Goal: Task Accomplishment & Management: Manage account settings

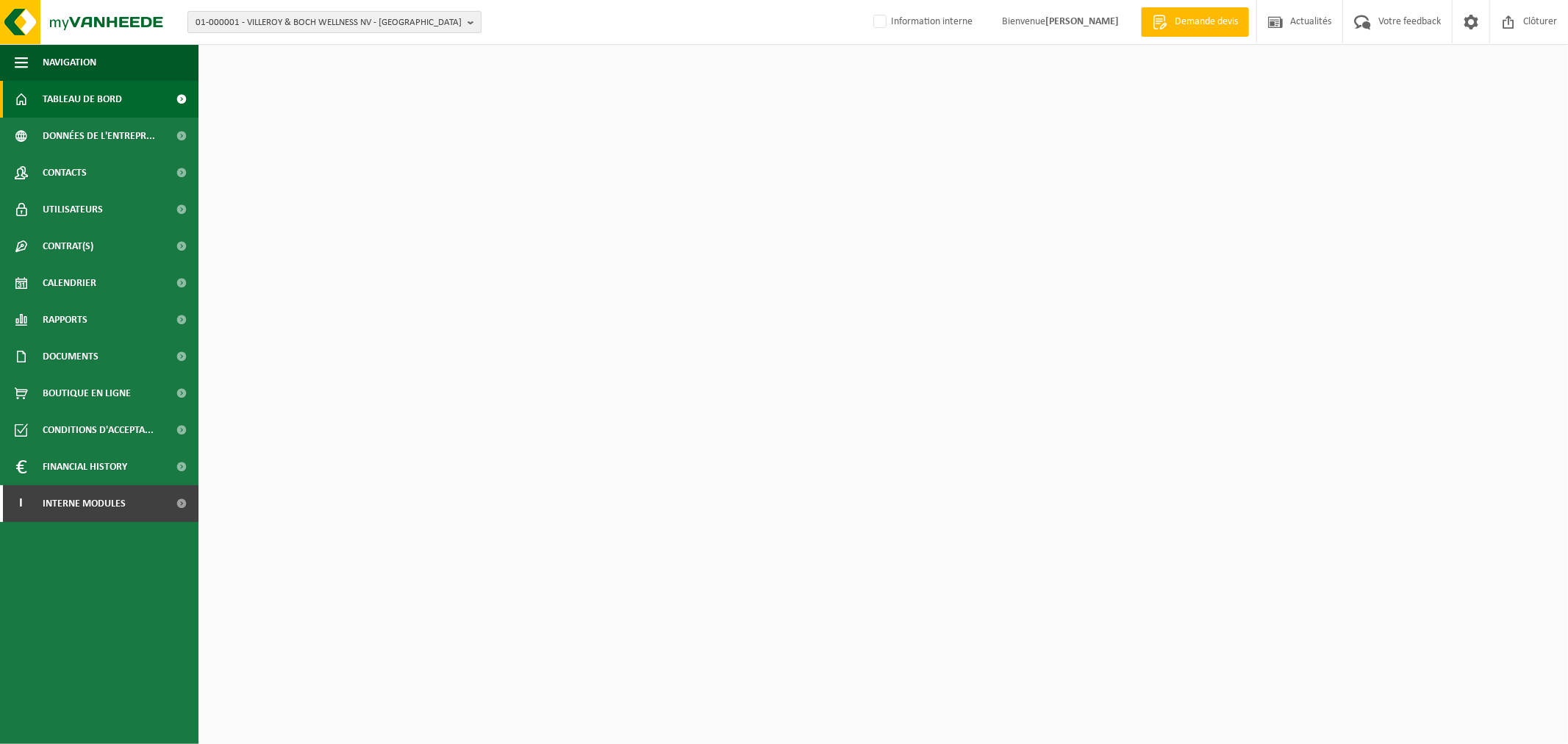
drag, startPoint x: 0, startPoint y: 0, endPoint x: 307, endPoint y: 25, distance: 308.0
click at [307, 25] on span "01-000001 - VILLEROY & BOCH WELLNESS NV - [GEOGRAPHIC_DATA]" at bounding box center [328, 23] width 266 height 22
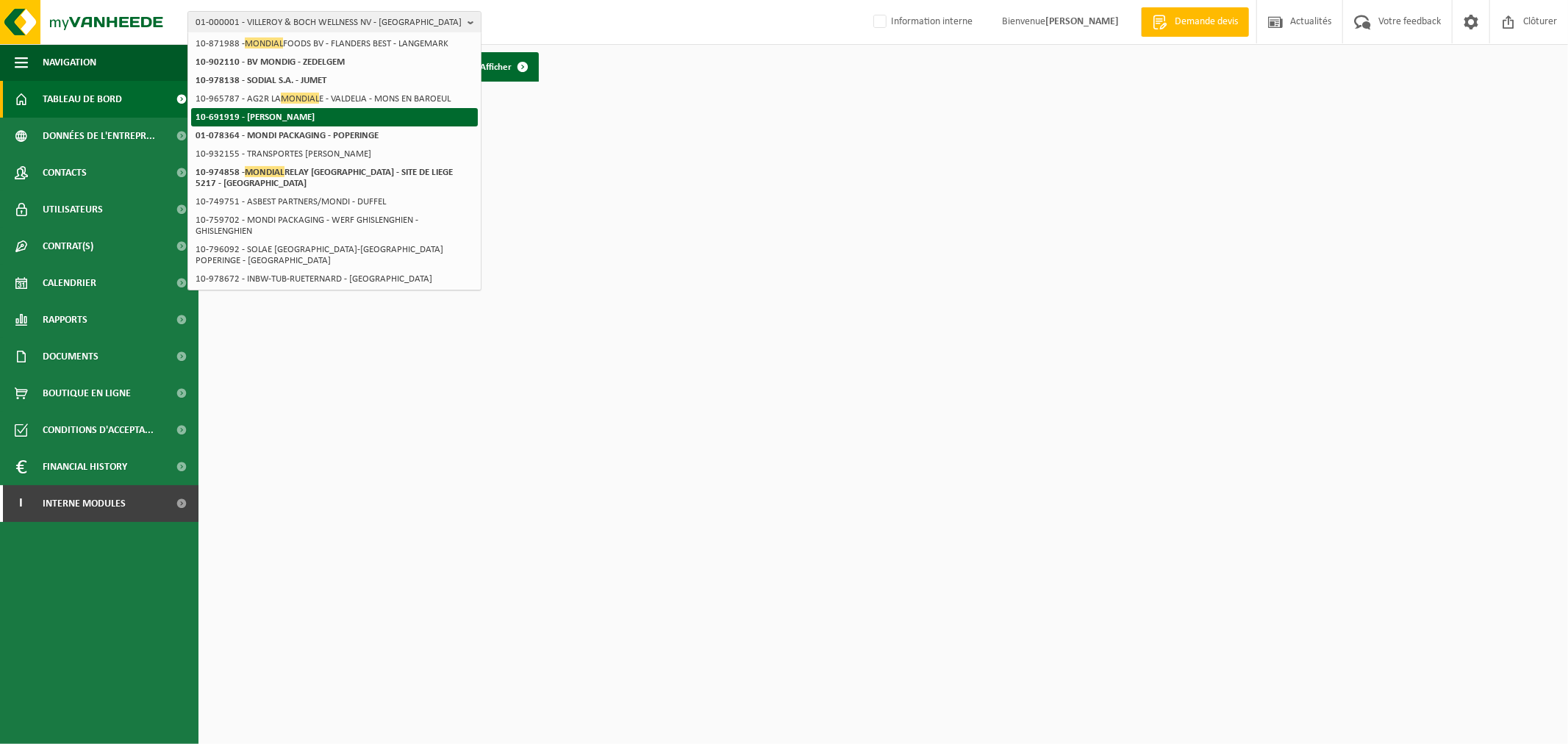
scroll to position [253, 0]
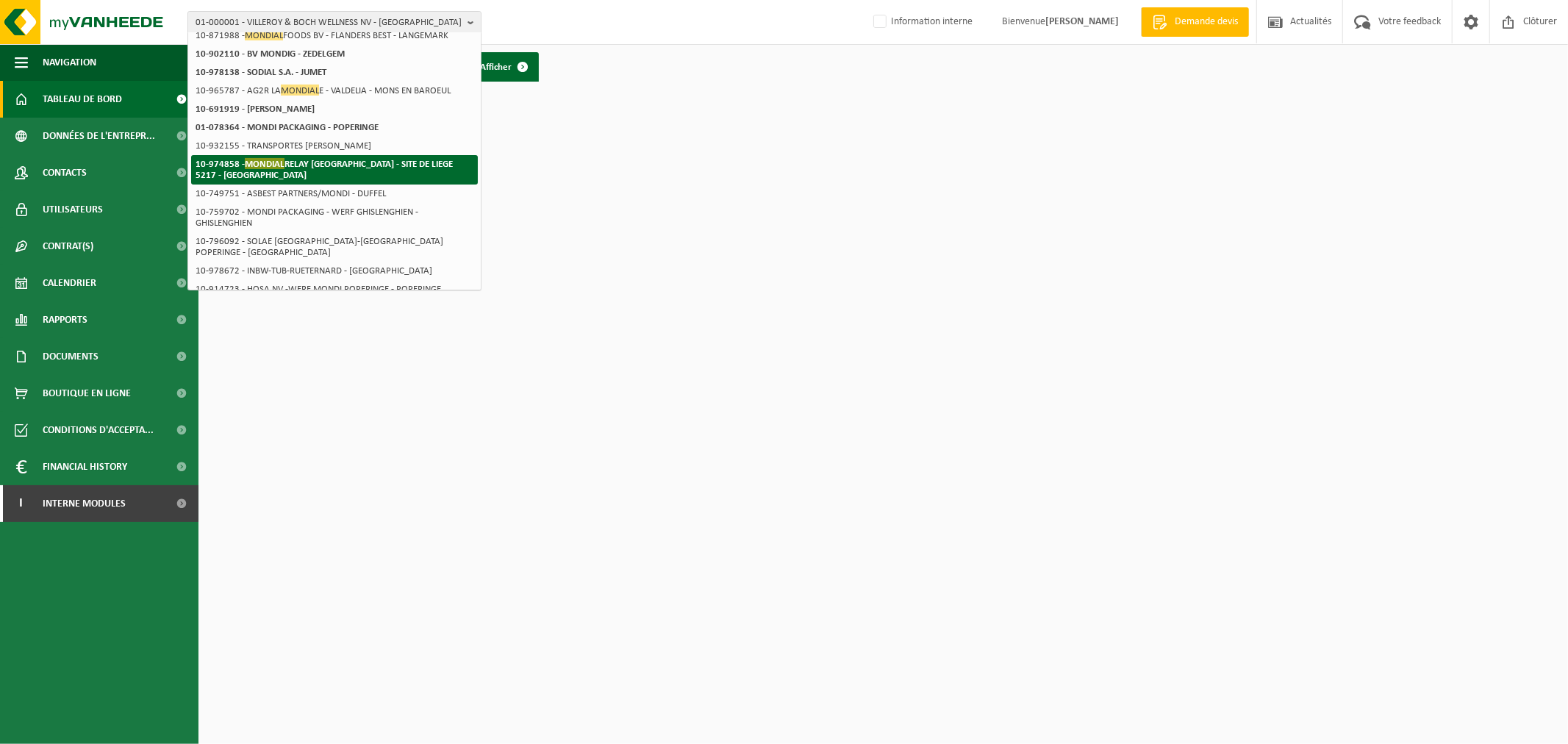
type input "mondial"
click at [299, 164] on strong "10-974858 - MONDIAL RELAY [GEOGRAPHIC_DATA] - SITE DE LIEGE 5217 - [GEOGRAPHIC_…" at bounding box center [324, 169] width 257 height 22
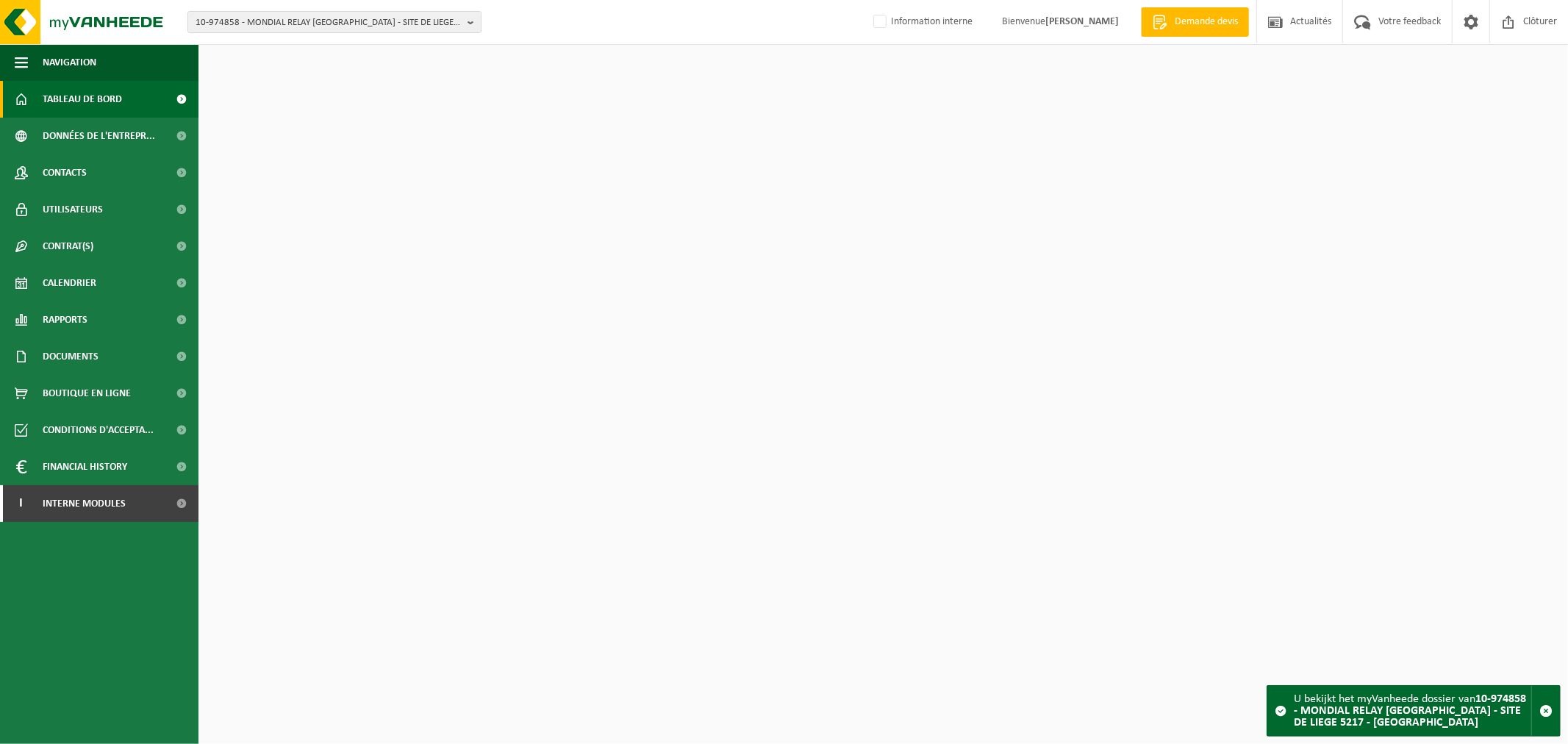
click at [119, 204] on link "Utilisateurs" at bounding box center [99, 209] width 198 height 37
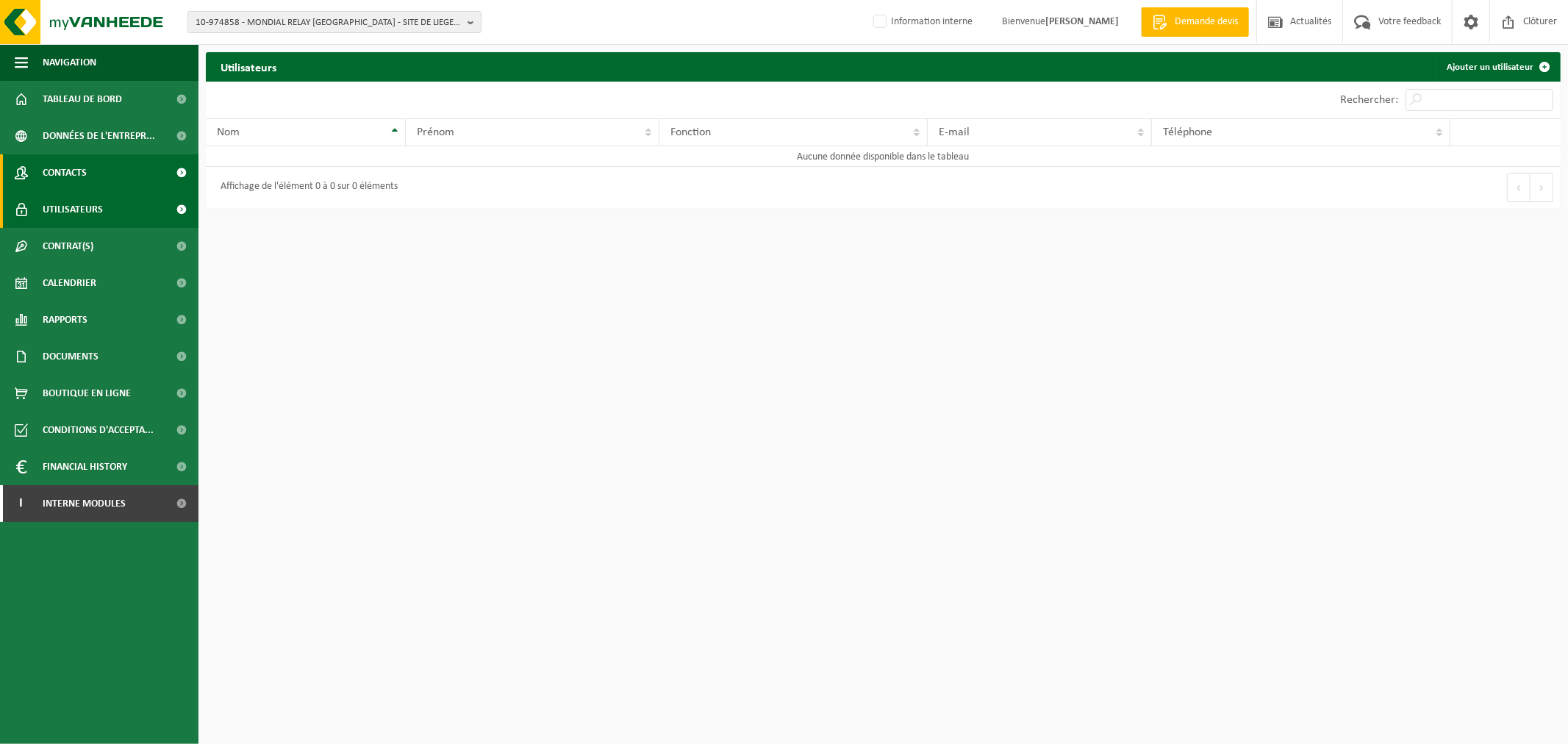
click at [102, 166] on link "Contacts" at bounding box center [99, 173] width 198 height 37
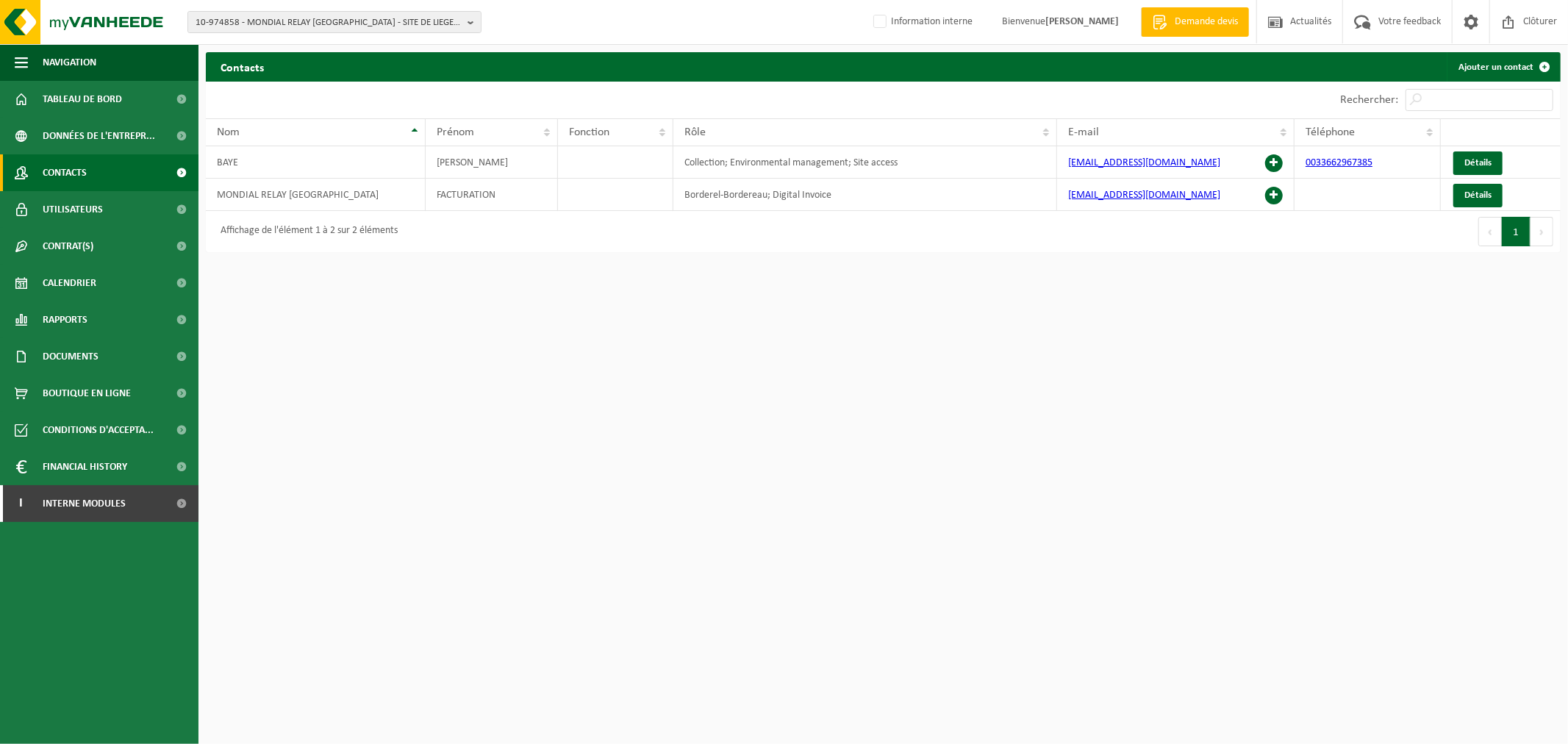
click at [748, 402] on html "10-974858 - MONDIAL RELAY BELGIQUE - SITE DE LIEGE 5217 - HERSTAL 10-974858 - M…" at bounding box center [784, 372] width 1568 height 744
click at [99, 391] on span "Boutique en ligne" at bounding box center [87, 394] width 88 height 37
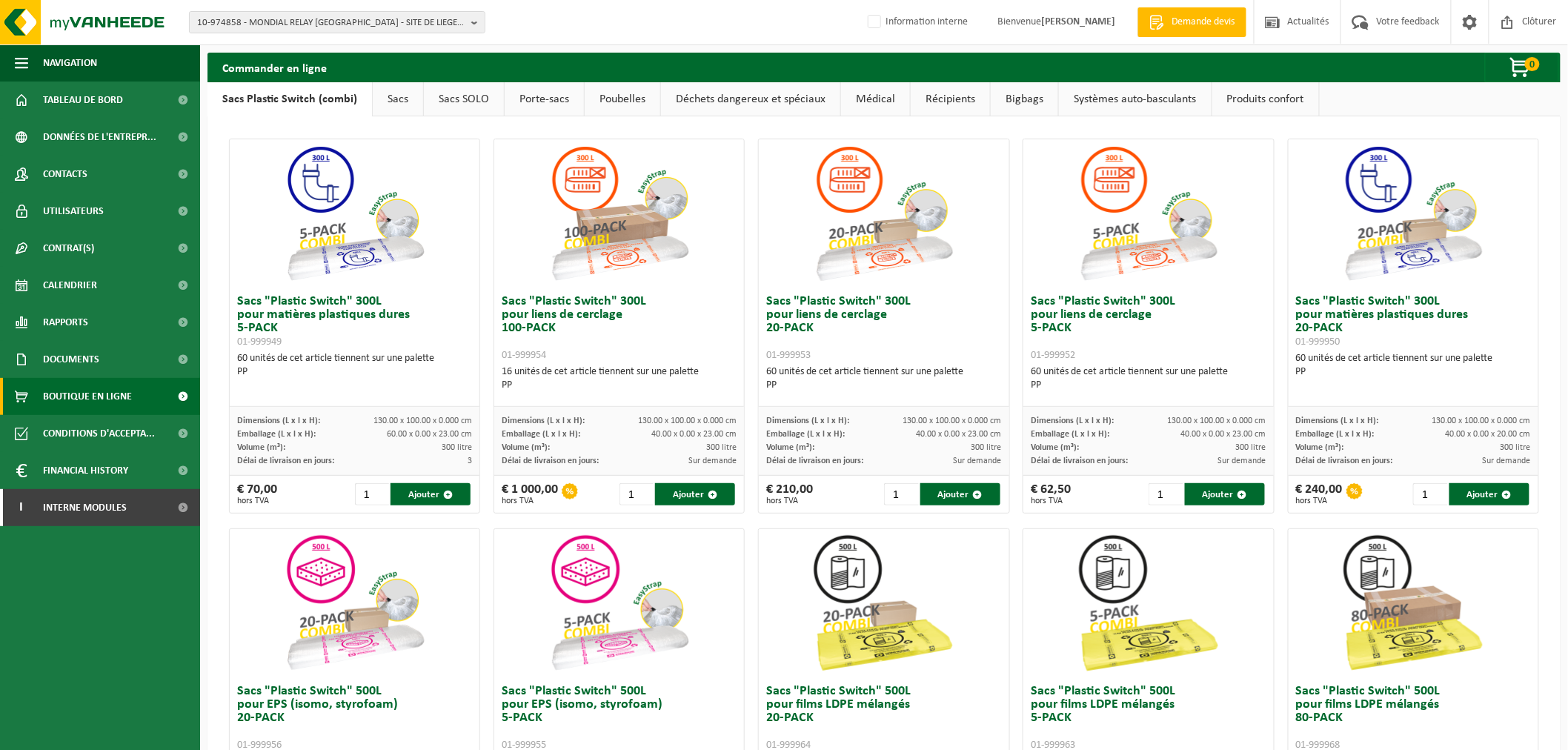
click at [625, 100] on link "Poubelles" at bounding box center [623, 100] width 76 height 34
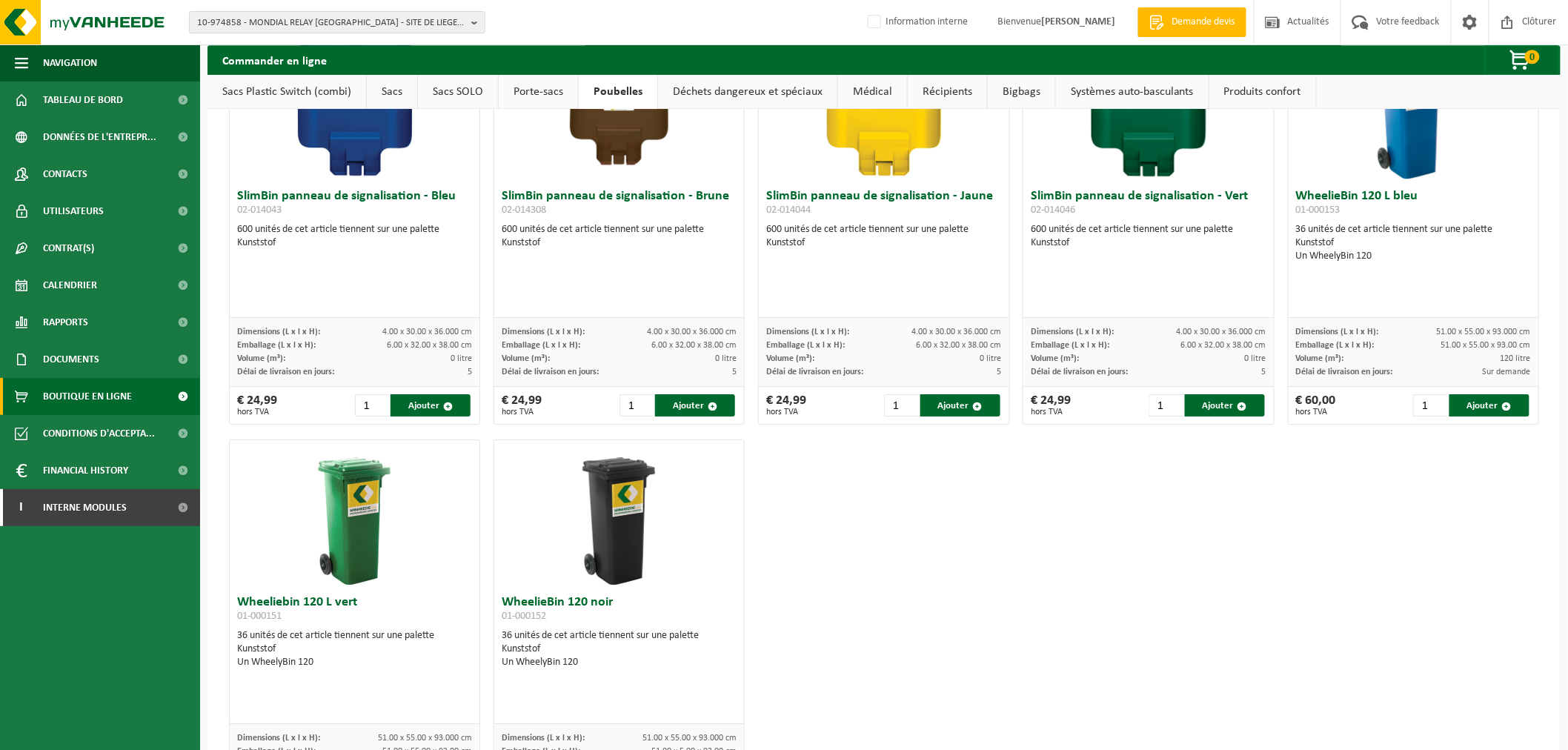
scroll to position [1436, 0]
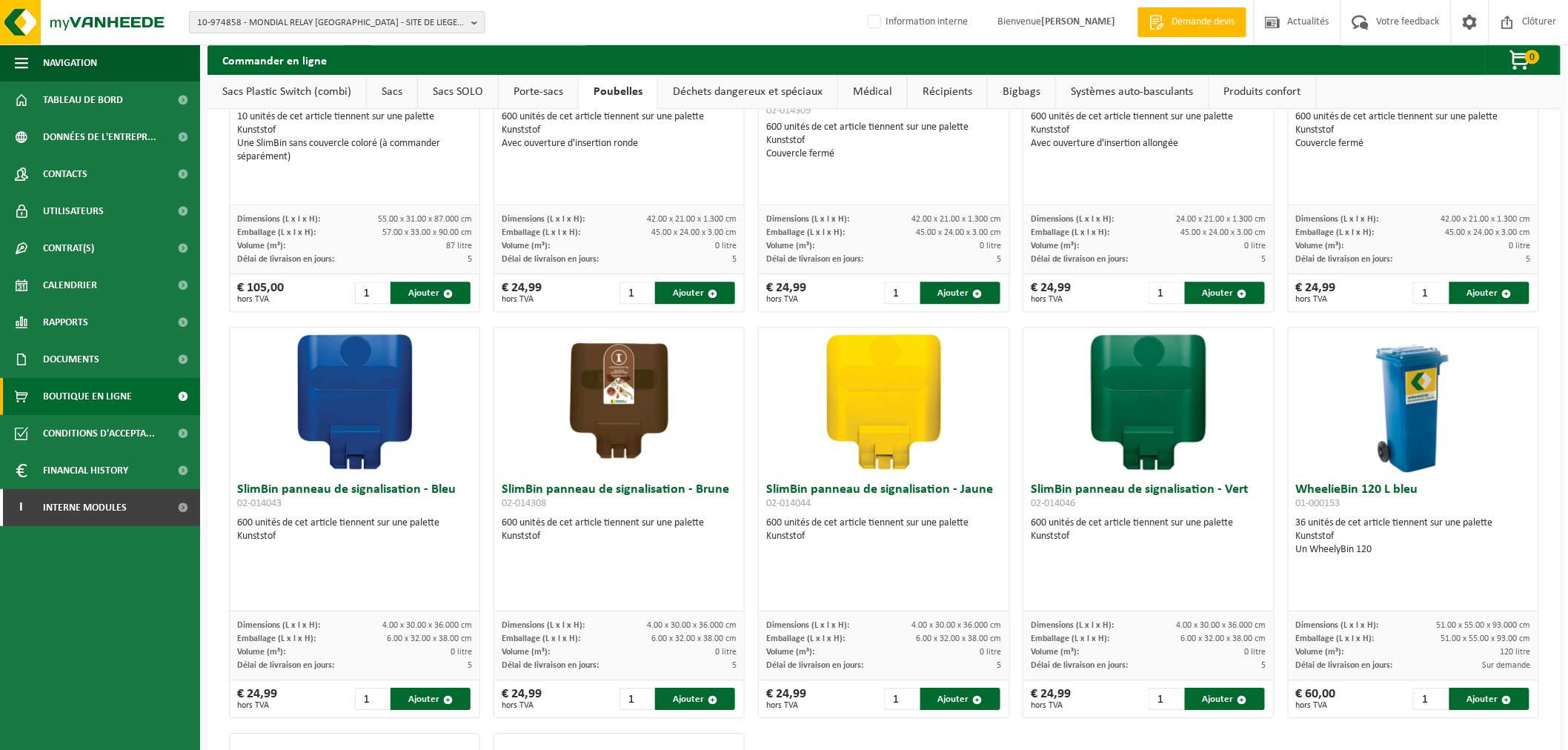
click at [443, 32] on span "10-974858 - MONDIAL RELAY [GEOGRAPHIC_DATA] - SITE DE LIEGE 5217 - [GEOGRAPHIC_…" at bounding box center [331, 23] width 268 height 22
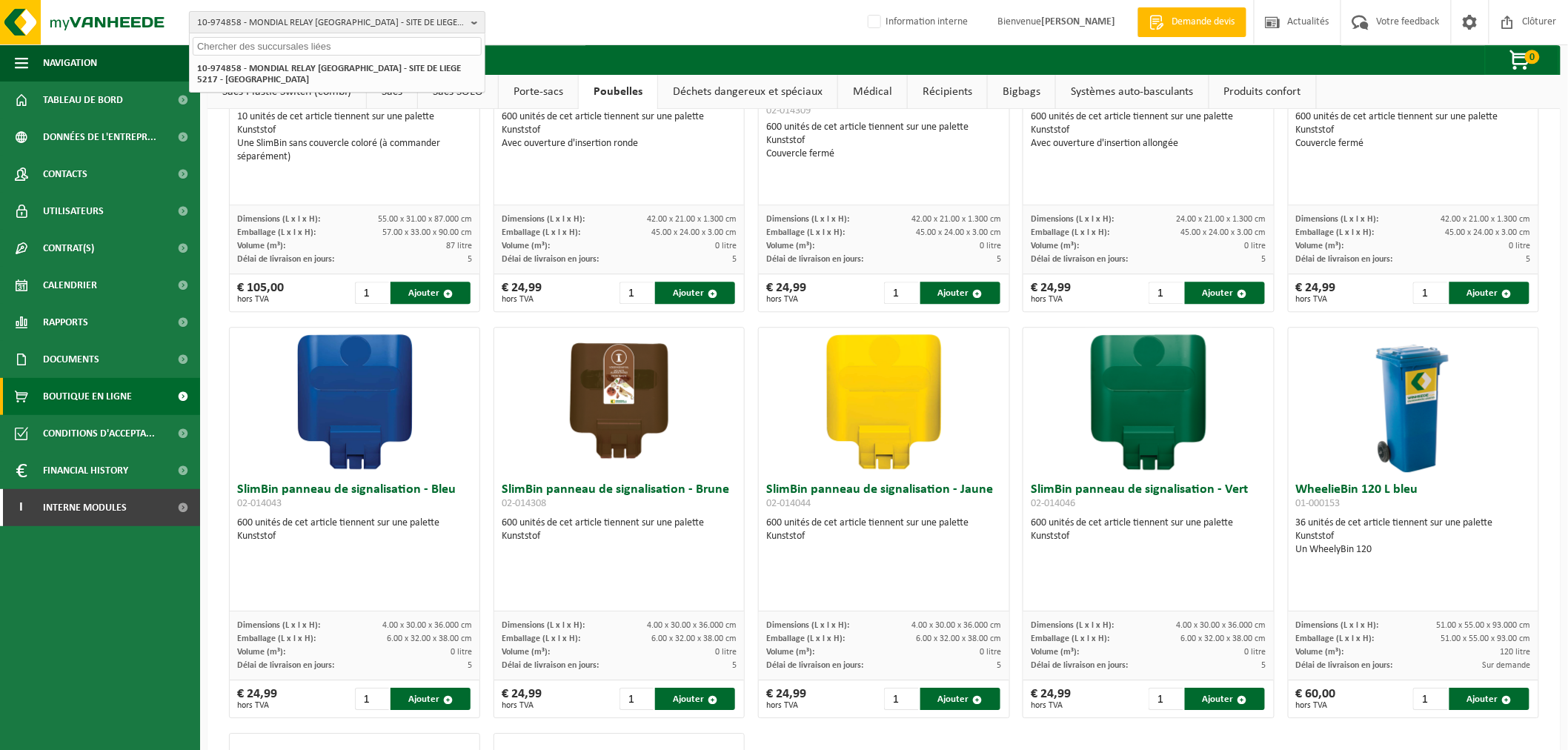
click at [443, 28] on span "10-974858 - MONDIAL RELAY [GEOGRAPHIC_DATA] - SITE DE LIEGE 5217 - [GEOGRAPHIC_…" at bounding box center [331, 23] width 268 height 22
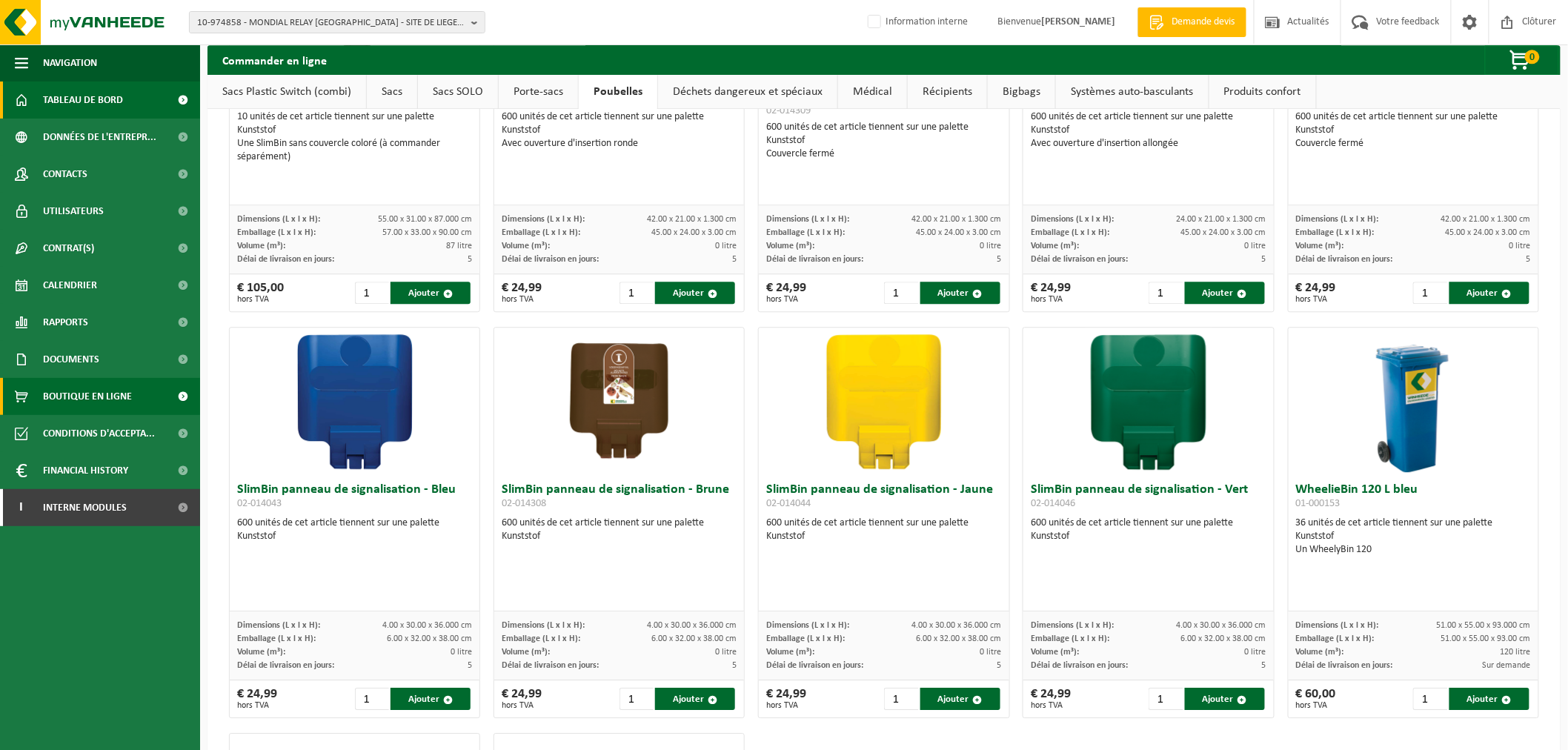
click at [126, 94] on link "Tableau de bord" at bounding box center [100, 100] width 200 height 37
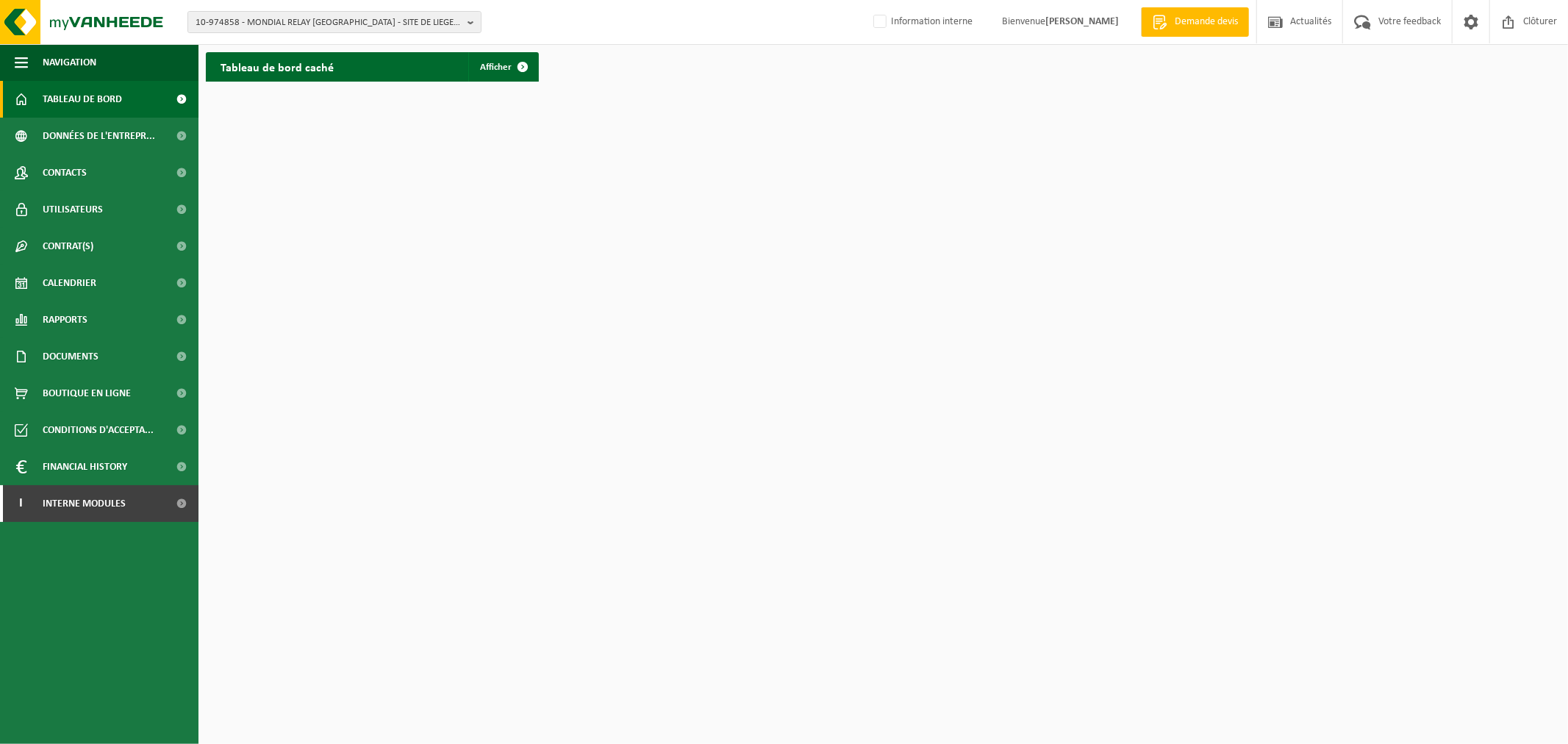
click at [569, 63] on div "Tableau de bord caché Afficher" at bounding box center [883, 67] width 1362 height 44
click at [509, 63] on span at bounding box center [523, 67] width 29 height 29
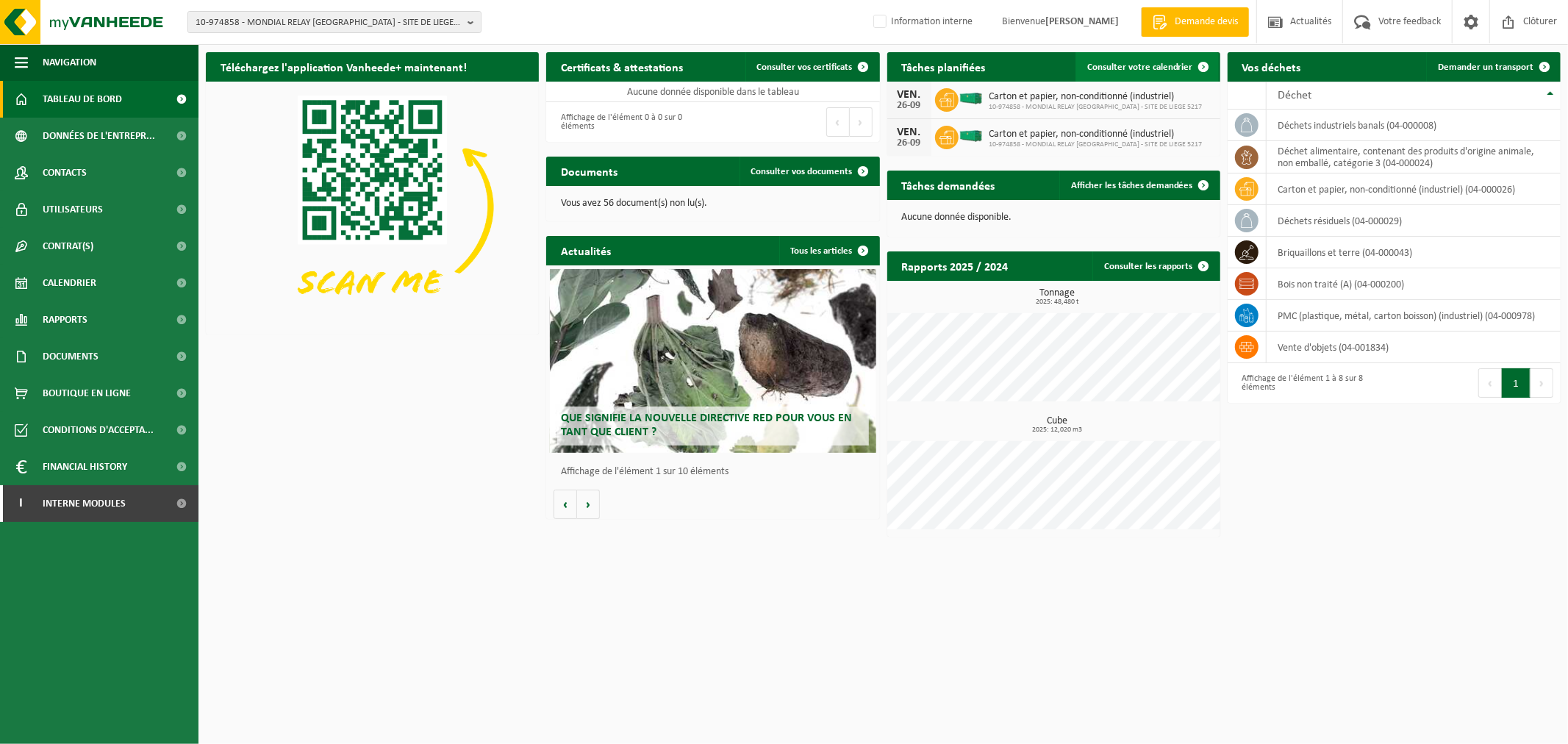
click at [1158, 69] on span "Consulter votre calendrier" at bounding box center [1140, 67] width 106 height 10
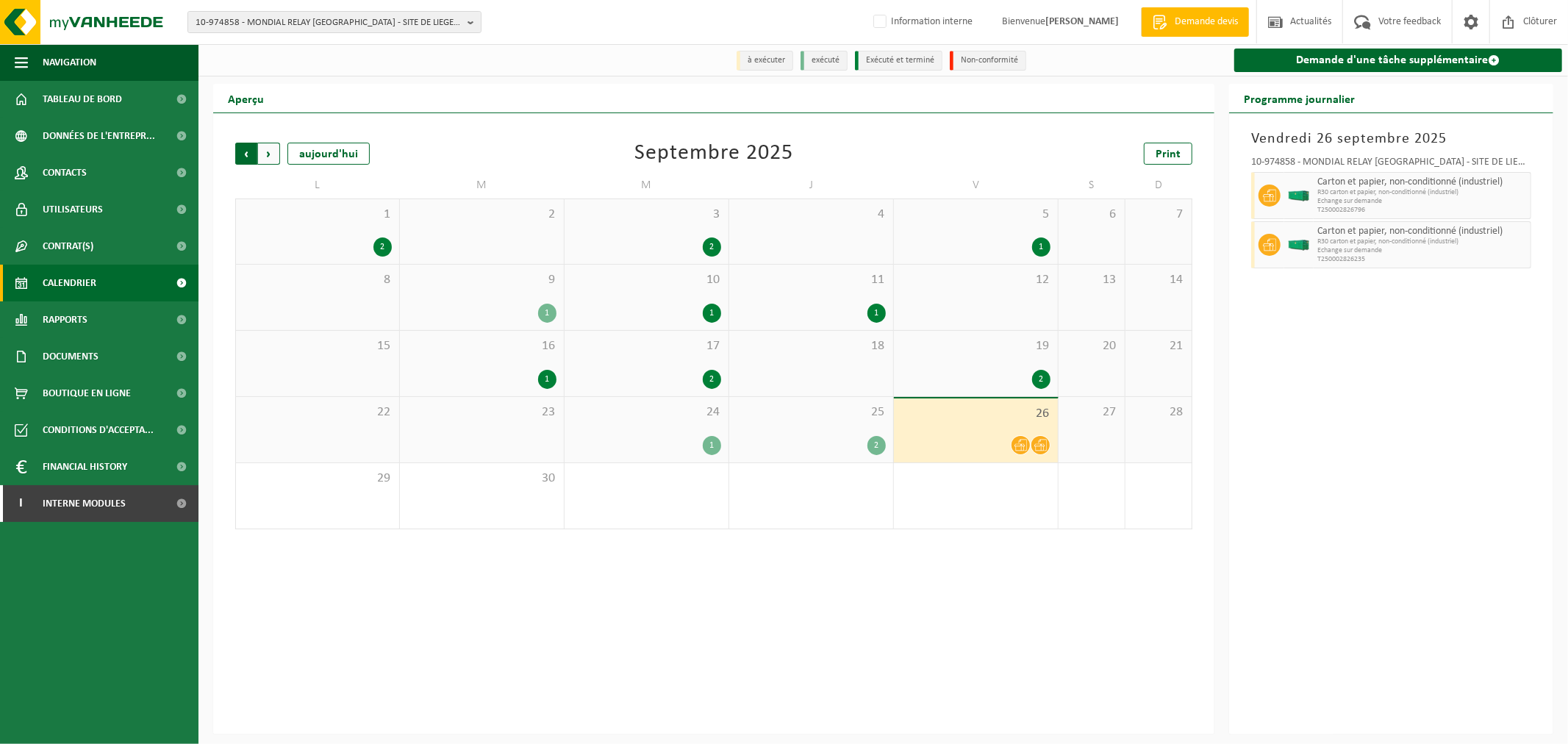
click at [266, 154] on span "Suivant" at bounding box center [269, 153] width 22 height 22
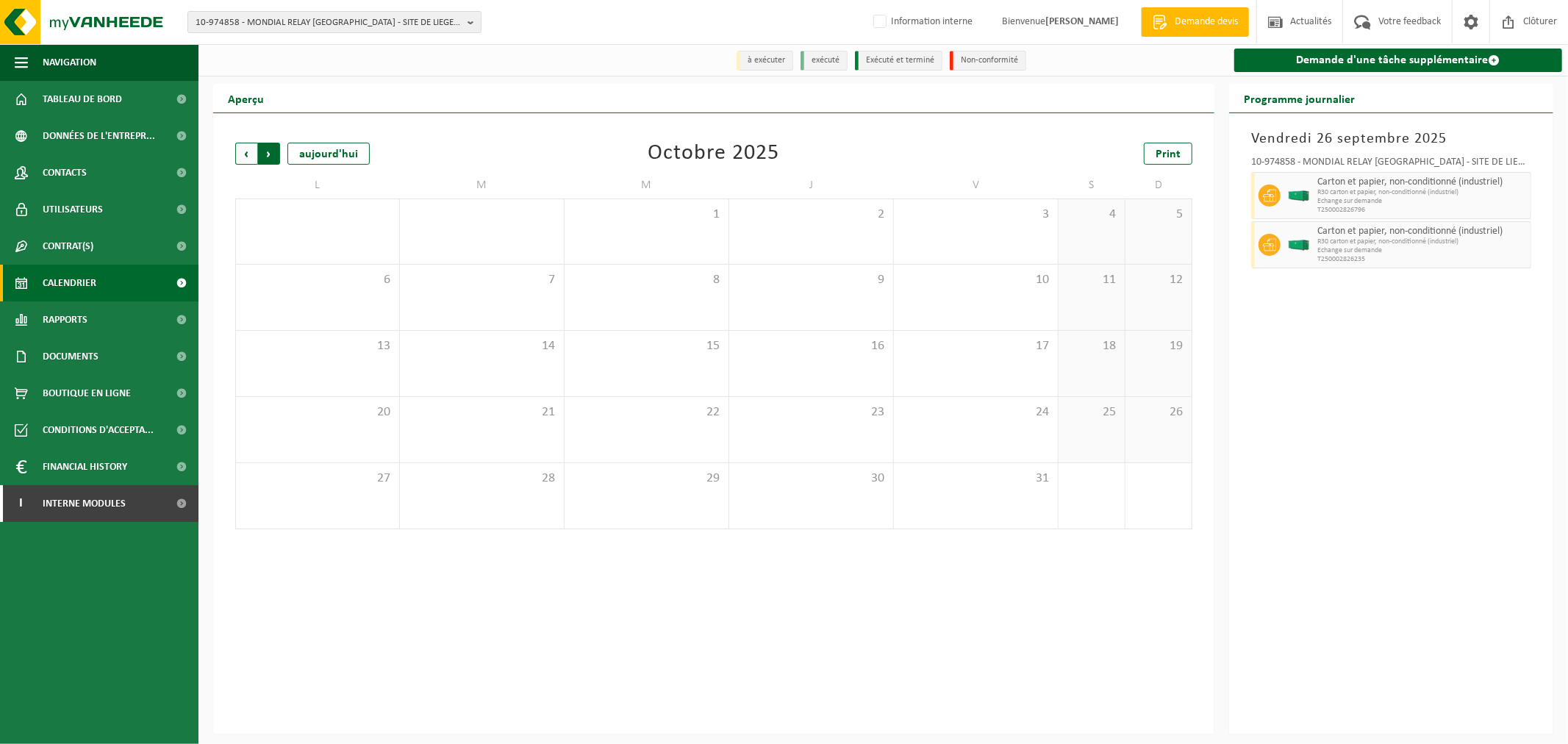
click at [243, 155] on span "Précédent" at bounding box center [246, 153] width 22 height 22
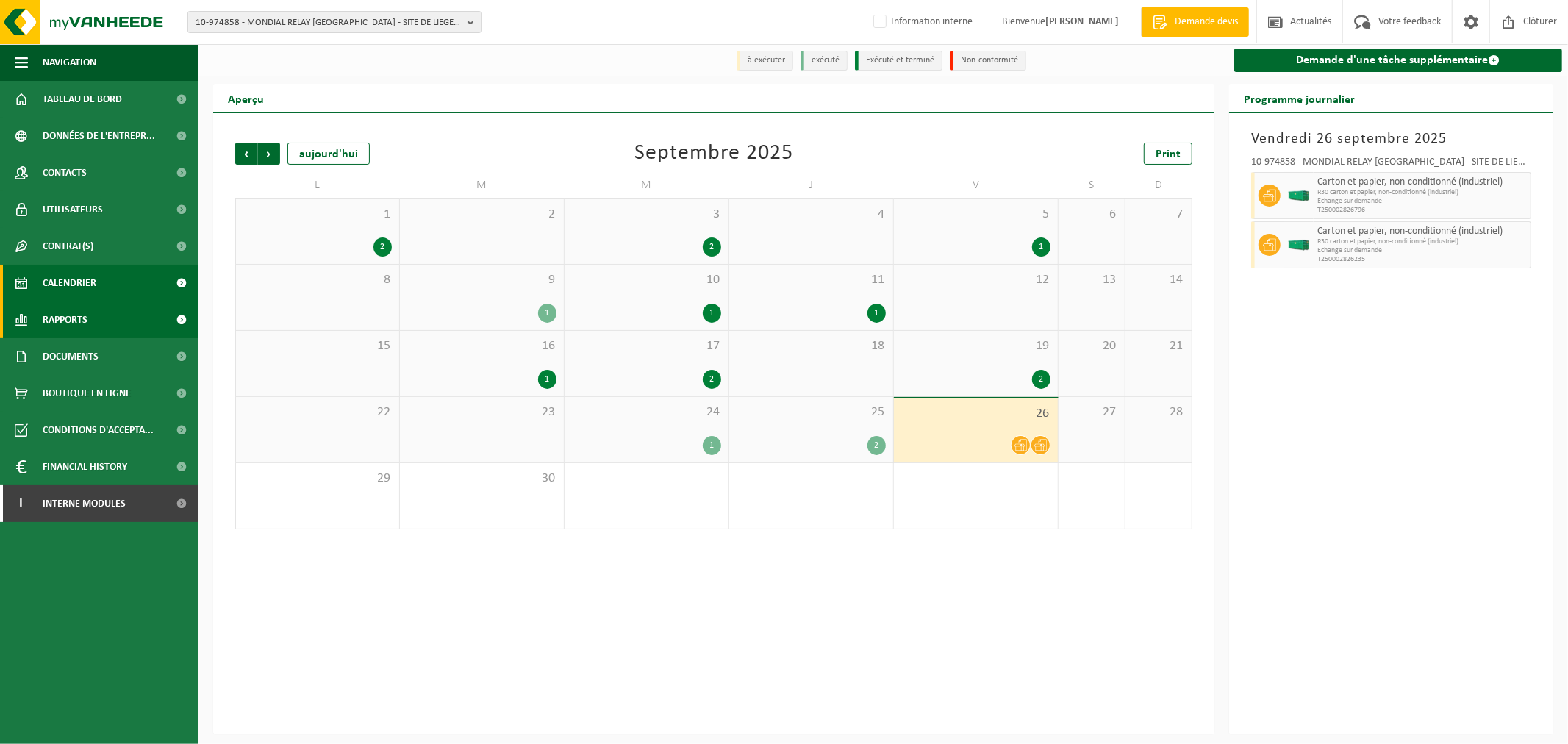
click at [77, 324] on span "Rapports" at bounding box center [65, 320] width 45 height 37
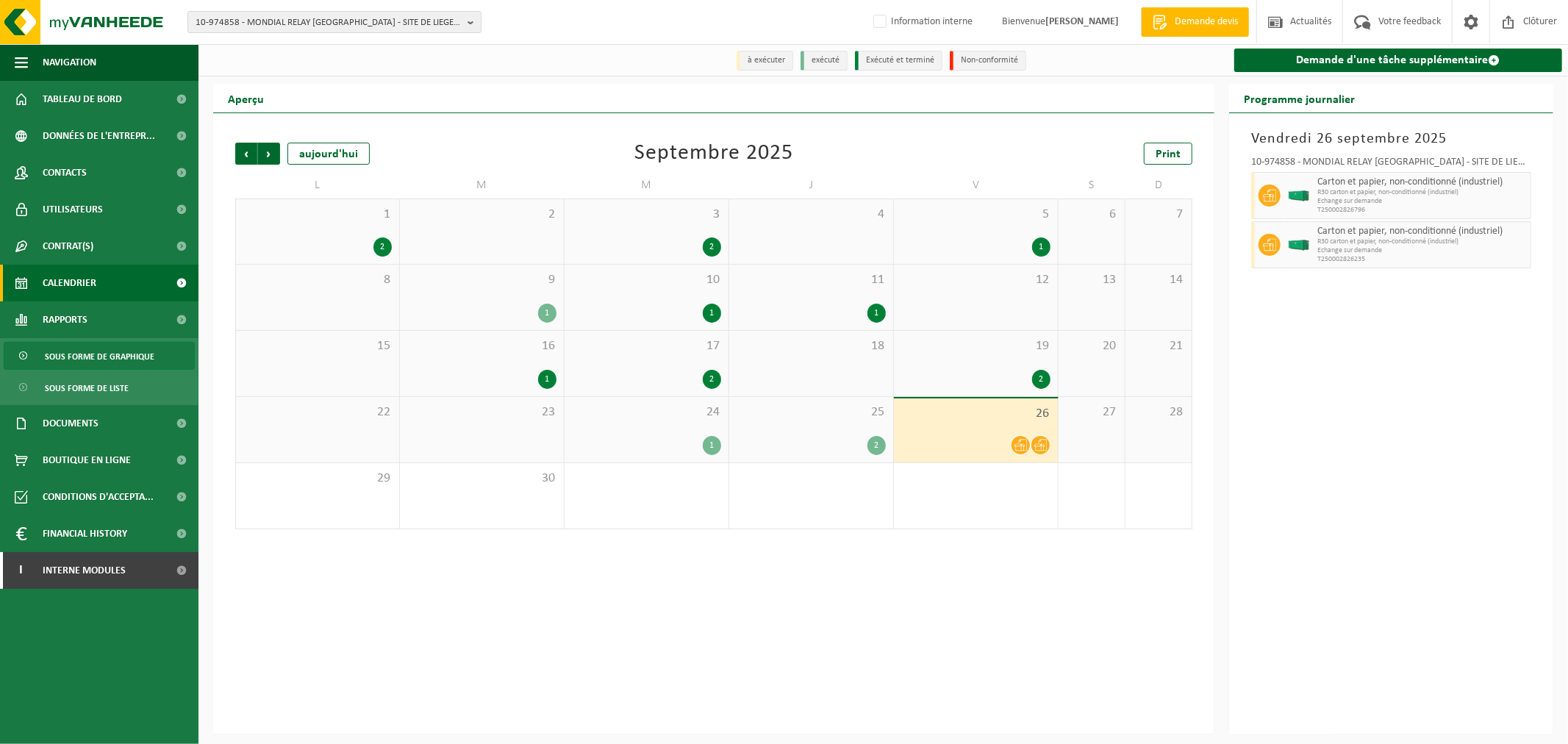
click at [81, 347] on span "Sous forme de graphique" at bounding box center [100, 357] width 110 height 28
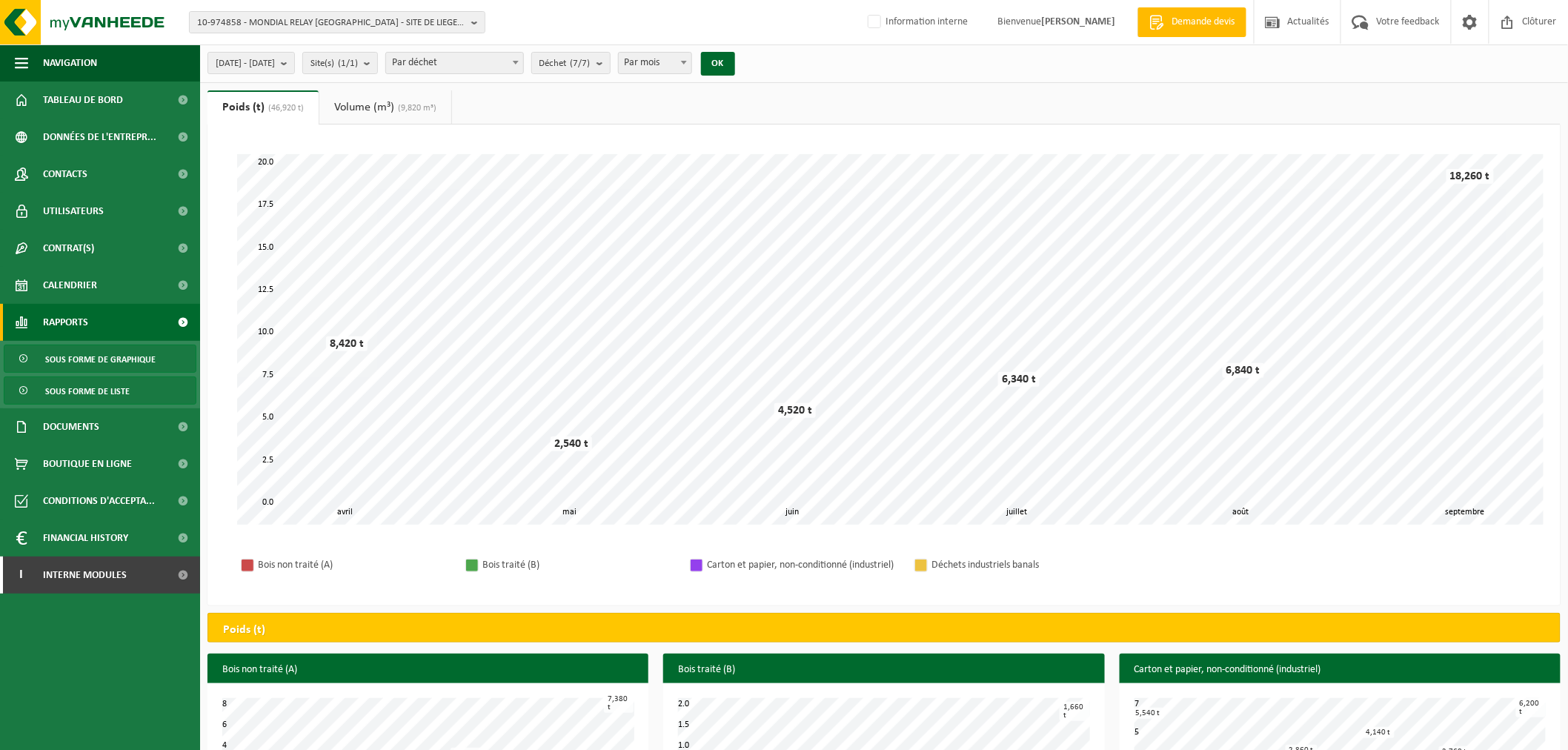
click at [122, 388] on span "Sous forme de liste" at bounding box center [88, 392] width 85 height 28
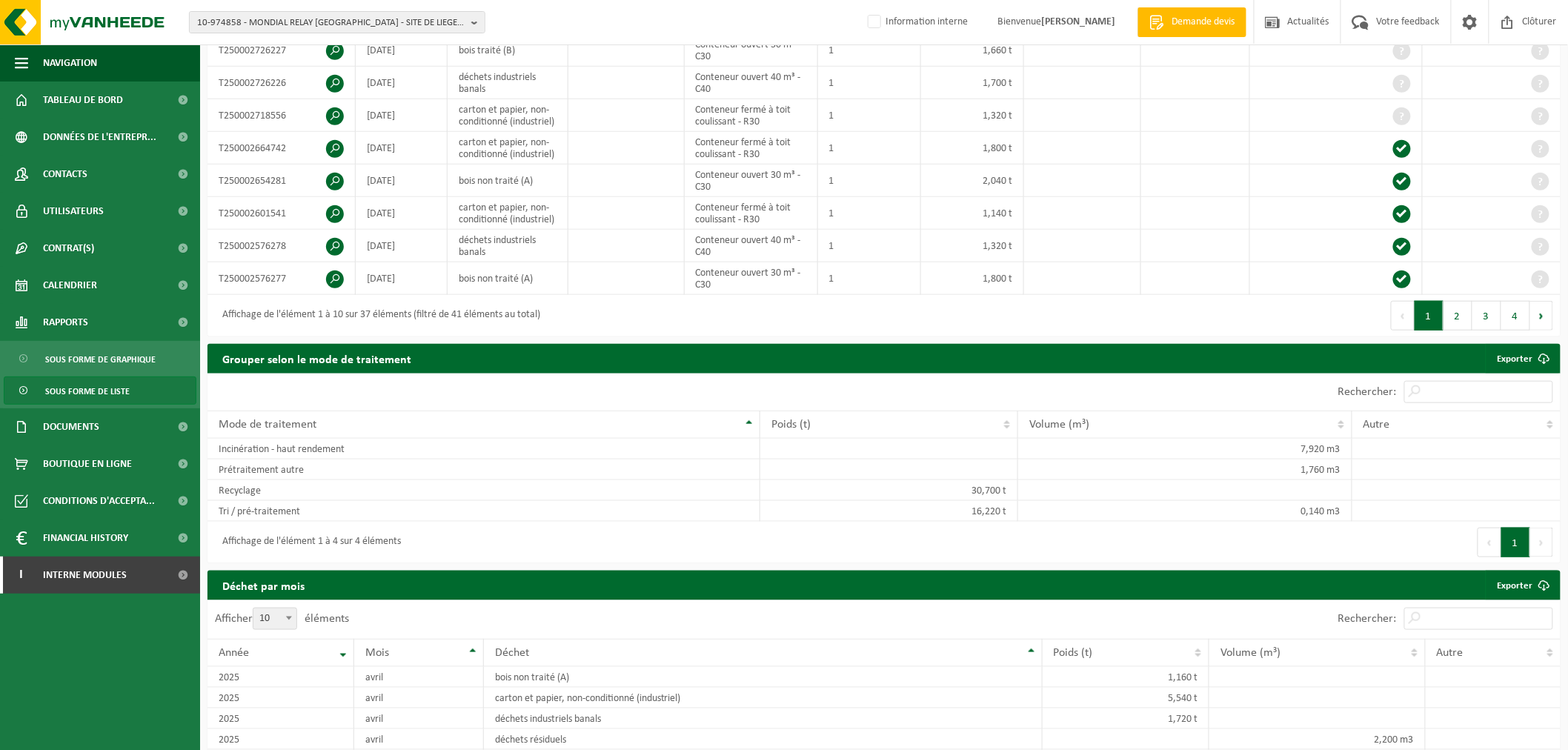
scroll to position [164, 0]
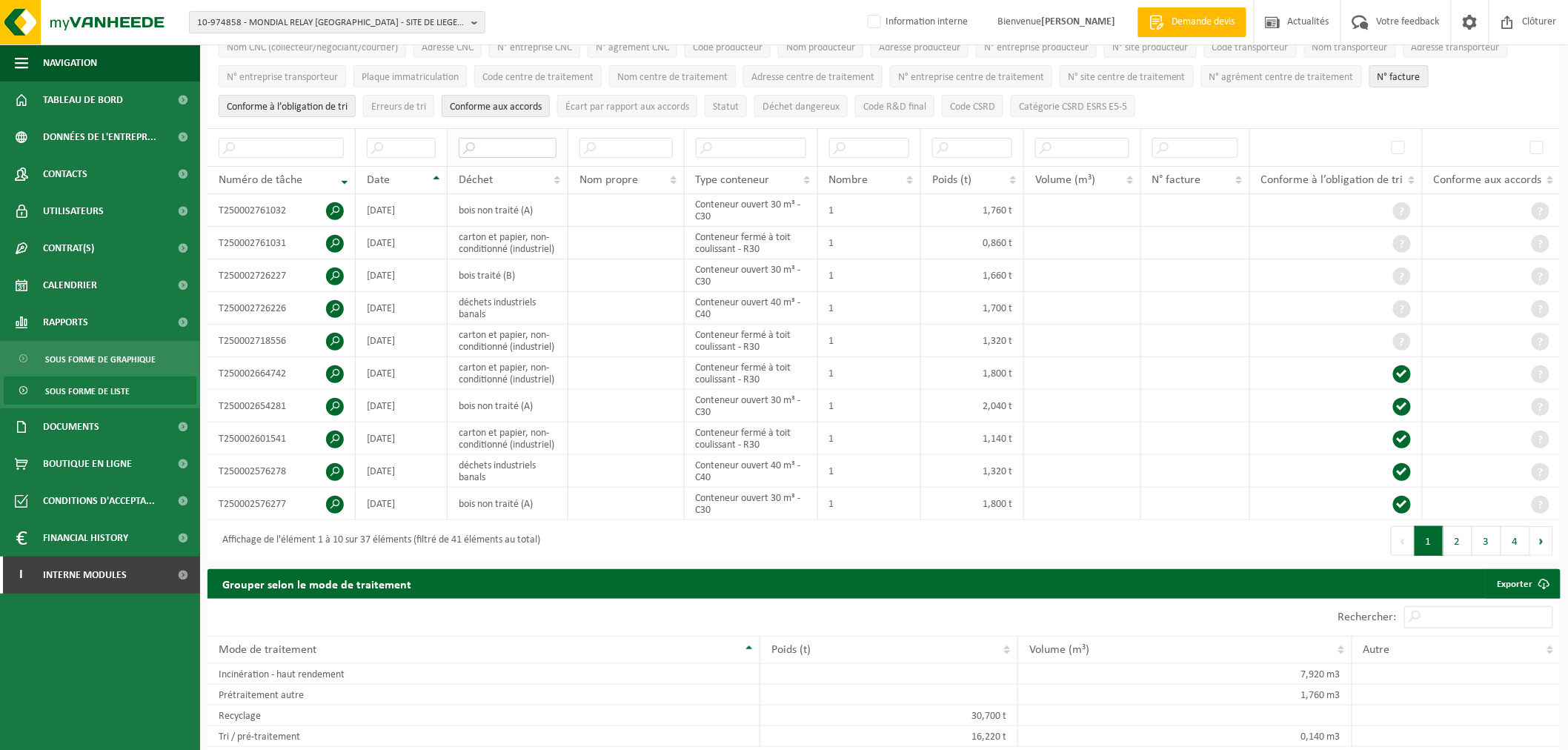
click at [499, 146] on input "text" at bounding box center [508, 147] width 98 height 20
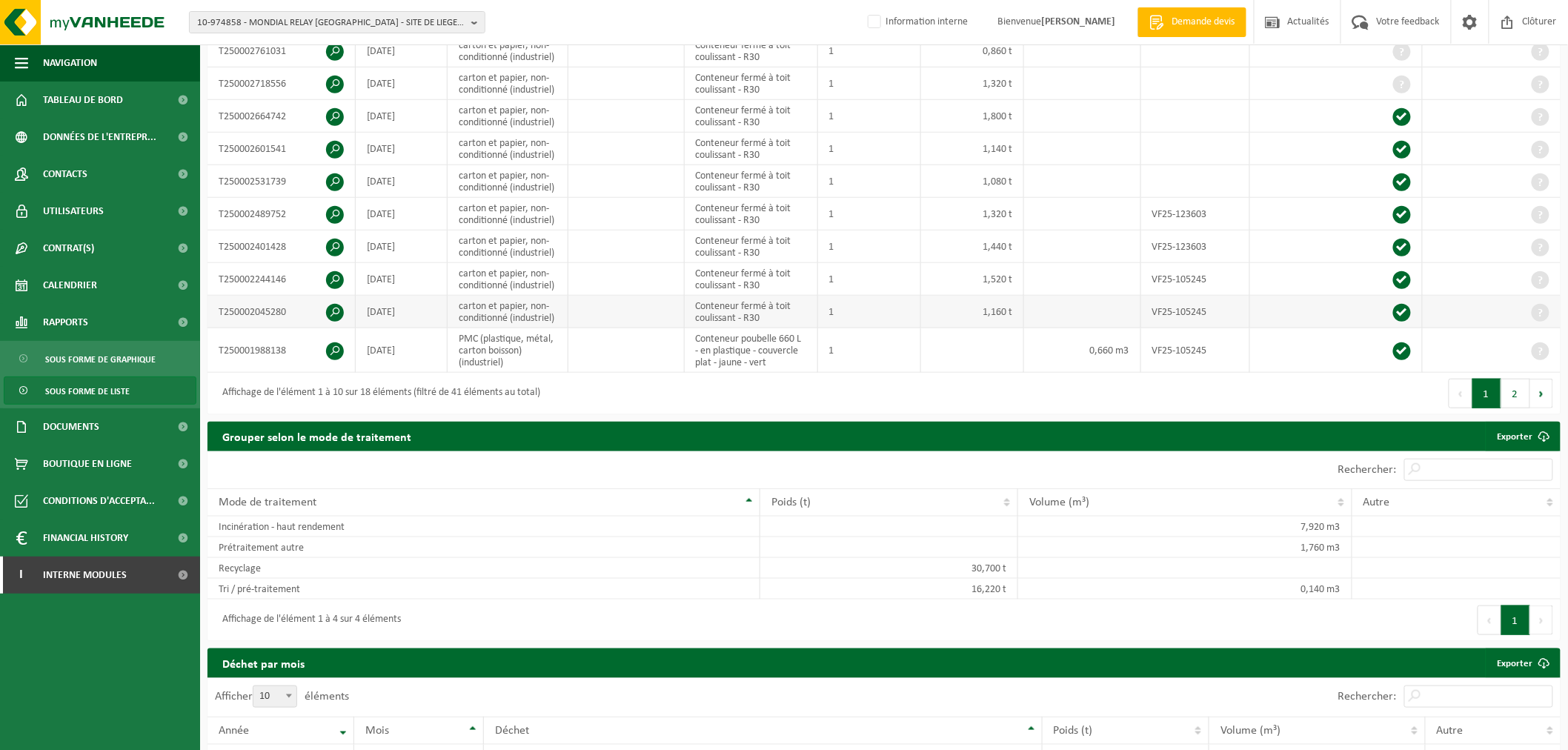
scroll to position [0, 0]
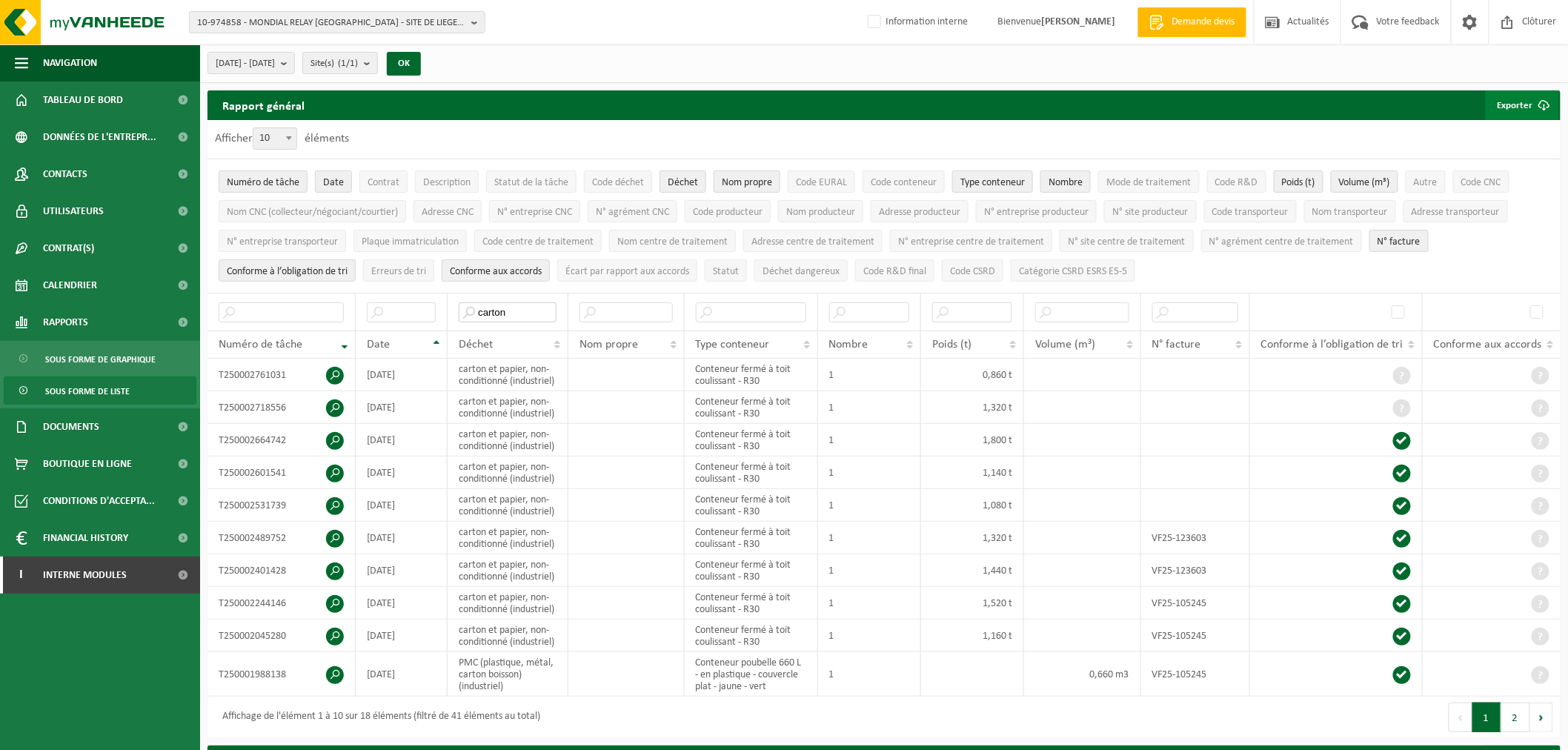
type input "carton"
click at [1517, 100] on button "Exporter" at bounding box center [1522, 106] width 74 height 30
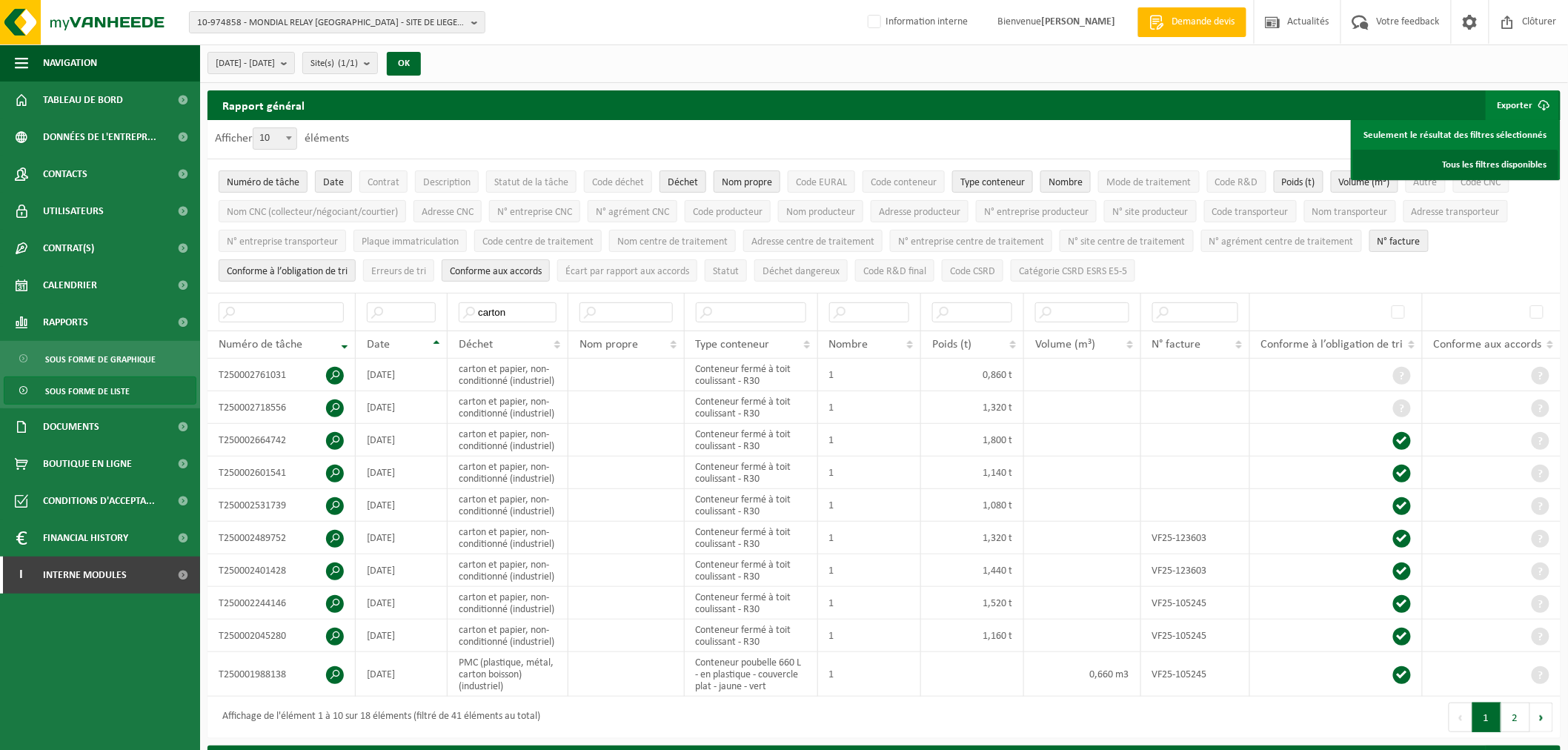
click at [1505, 164] on link "Tous les filtres disponibles" at bounding box center [1456, 164] width 205 height 30
click at [275, 60] on span "2025-04-01 - 2025-09-26" at bounding box center [245, 64] width 59 height 22
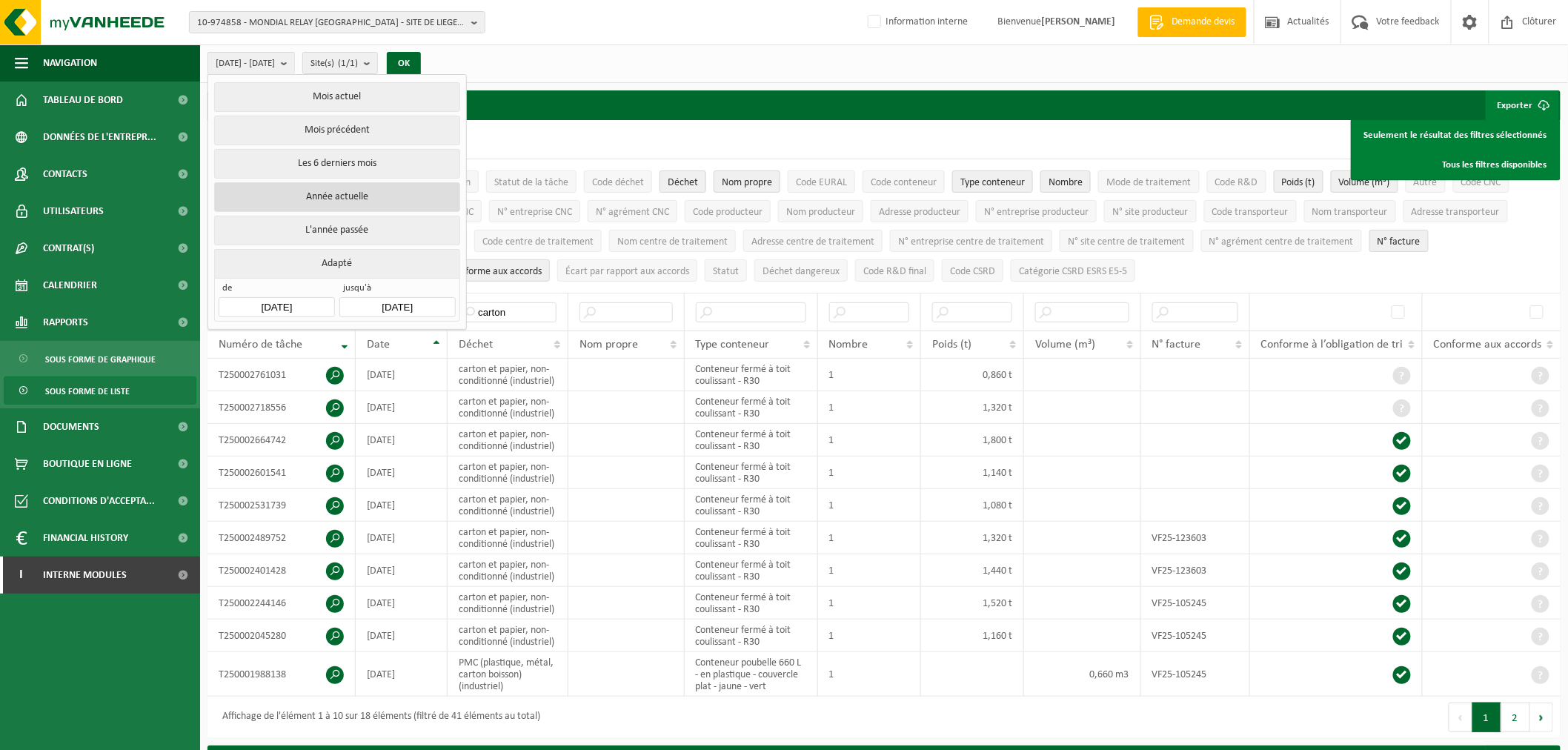
click at [315, 185] on button "Année actuelle" at bounding box center [337, 197] width 245 height 30
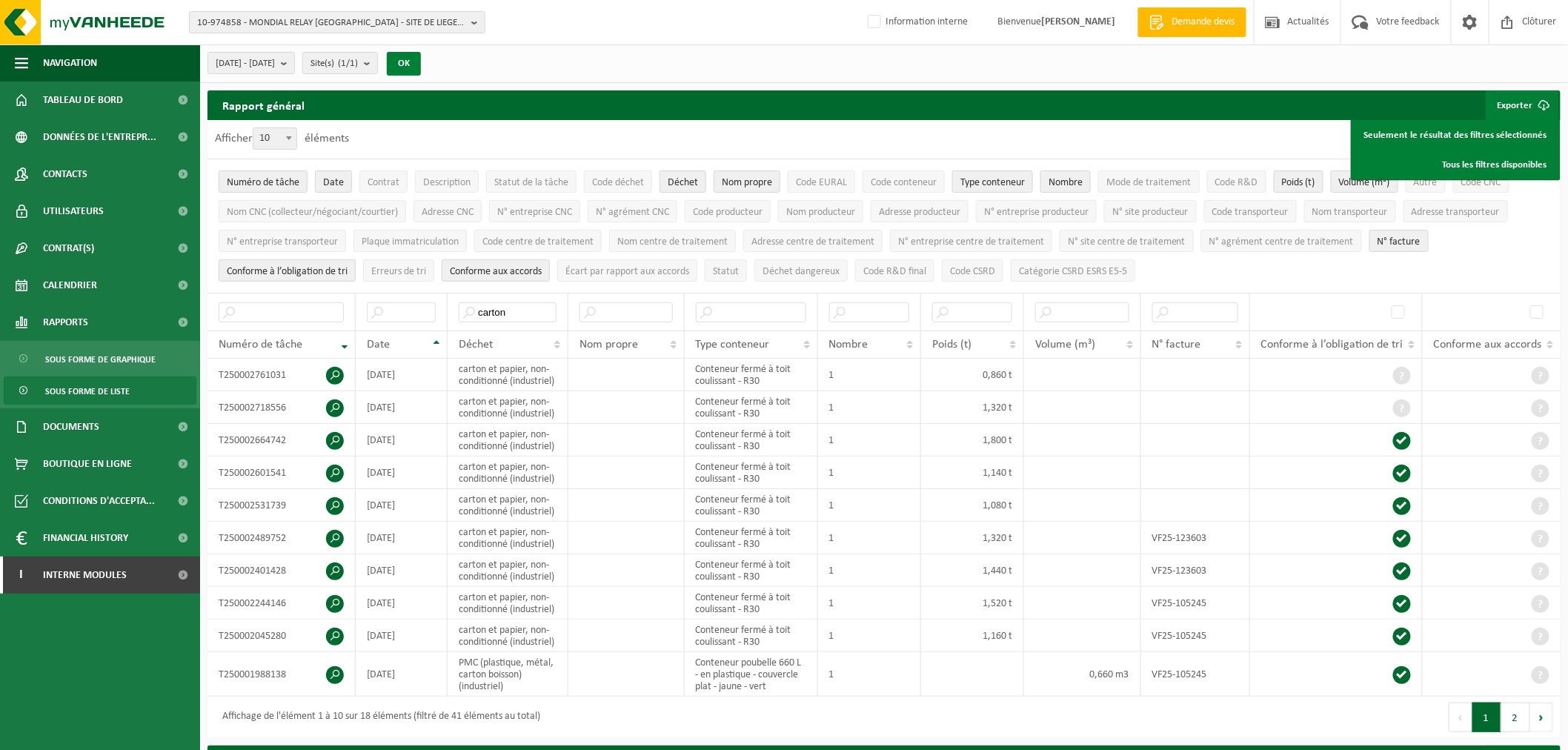
click at [421, 62] on button "OK" at bounding box center [404, 64] width 34 height 24
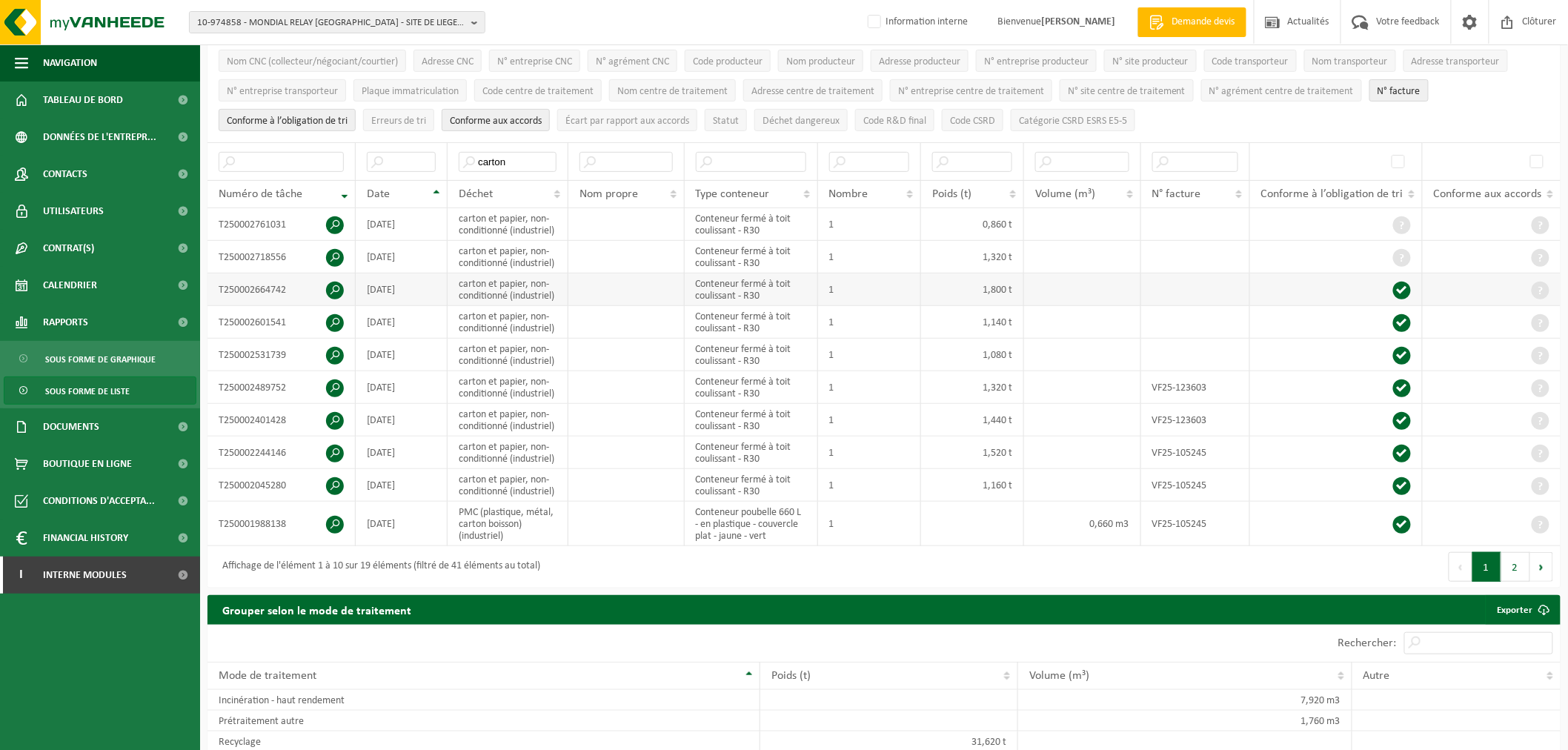
scroll to position [164, 0]
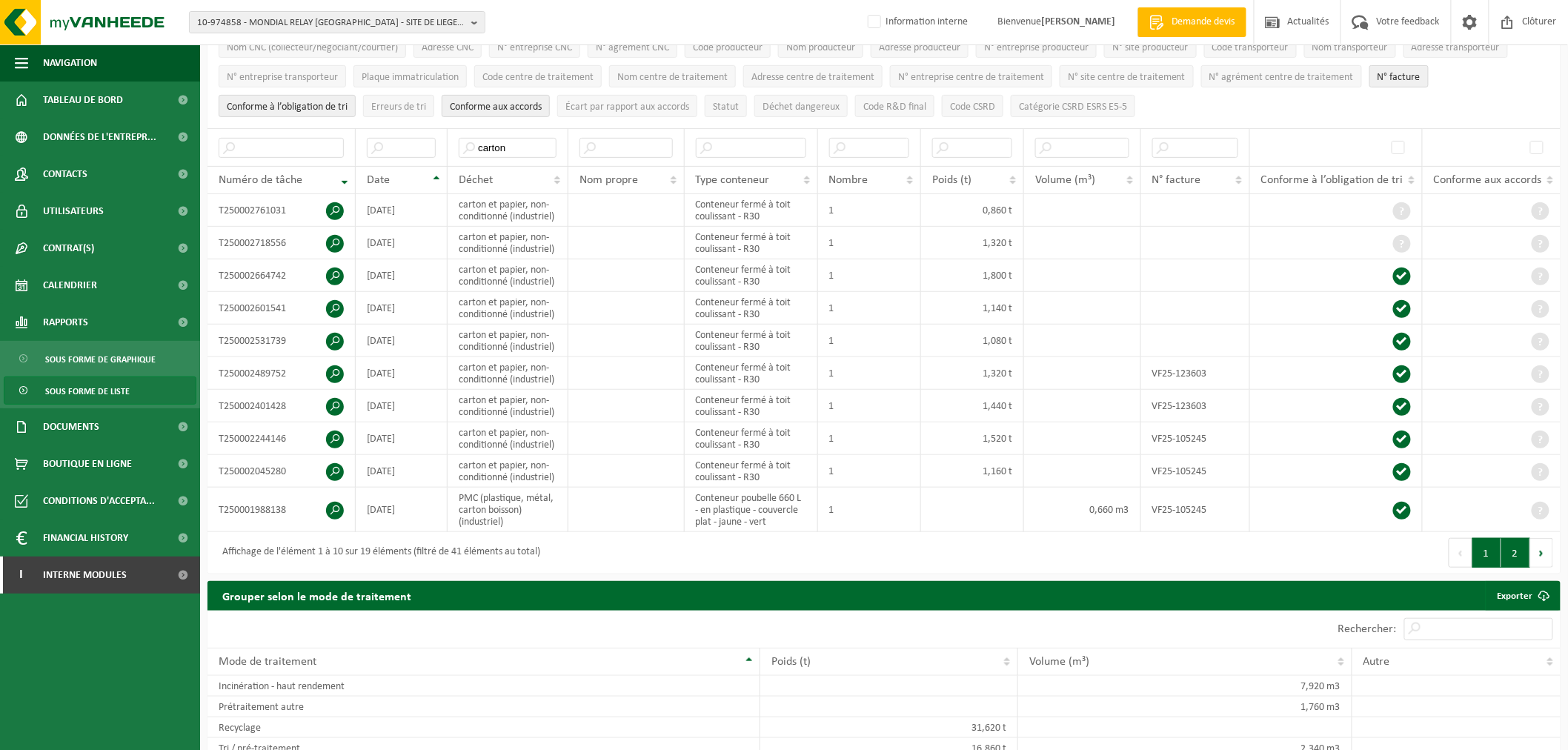
click at [1522, 568] on button "2" at bounding box center [1515, 553] width 29 height 30
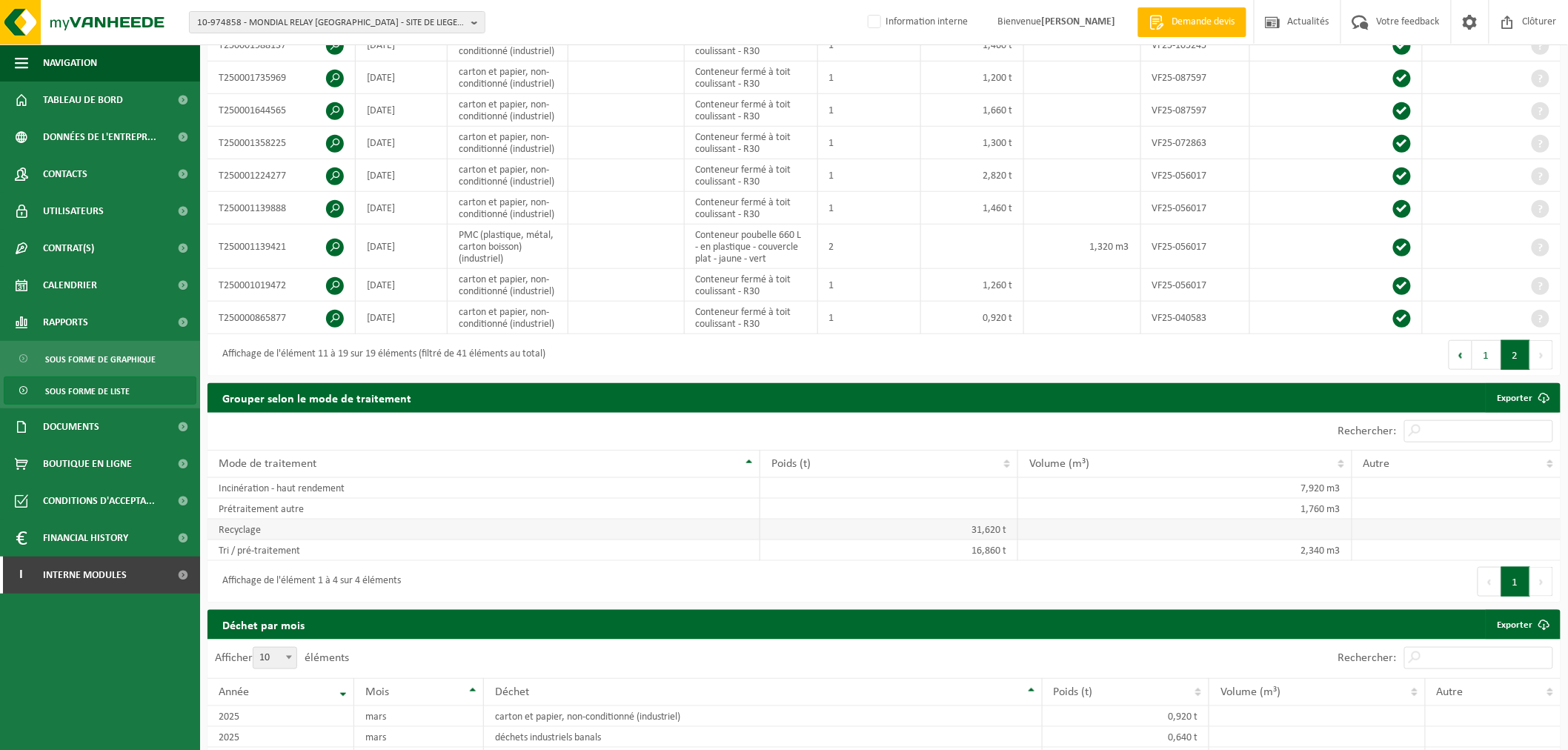
scroll to position [0, 0]
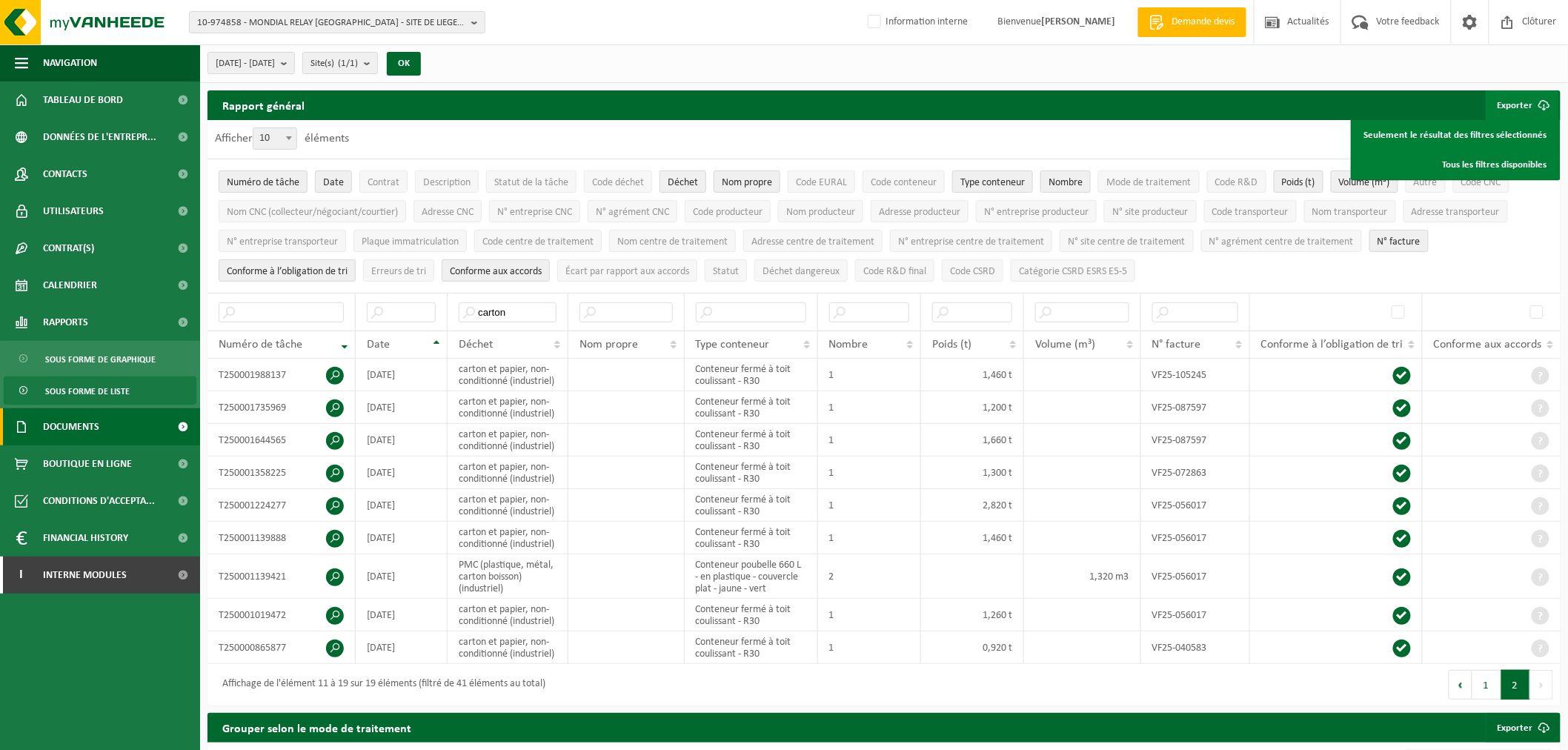
click at [129, 424] on link "Documents" at bounding box center [100, 427] width 200 height 37
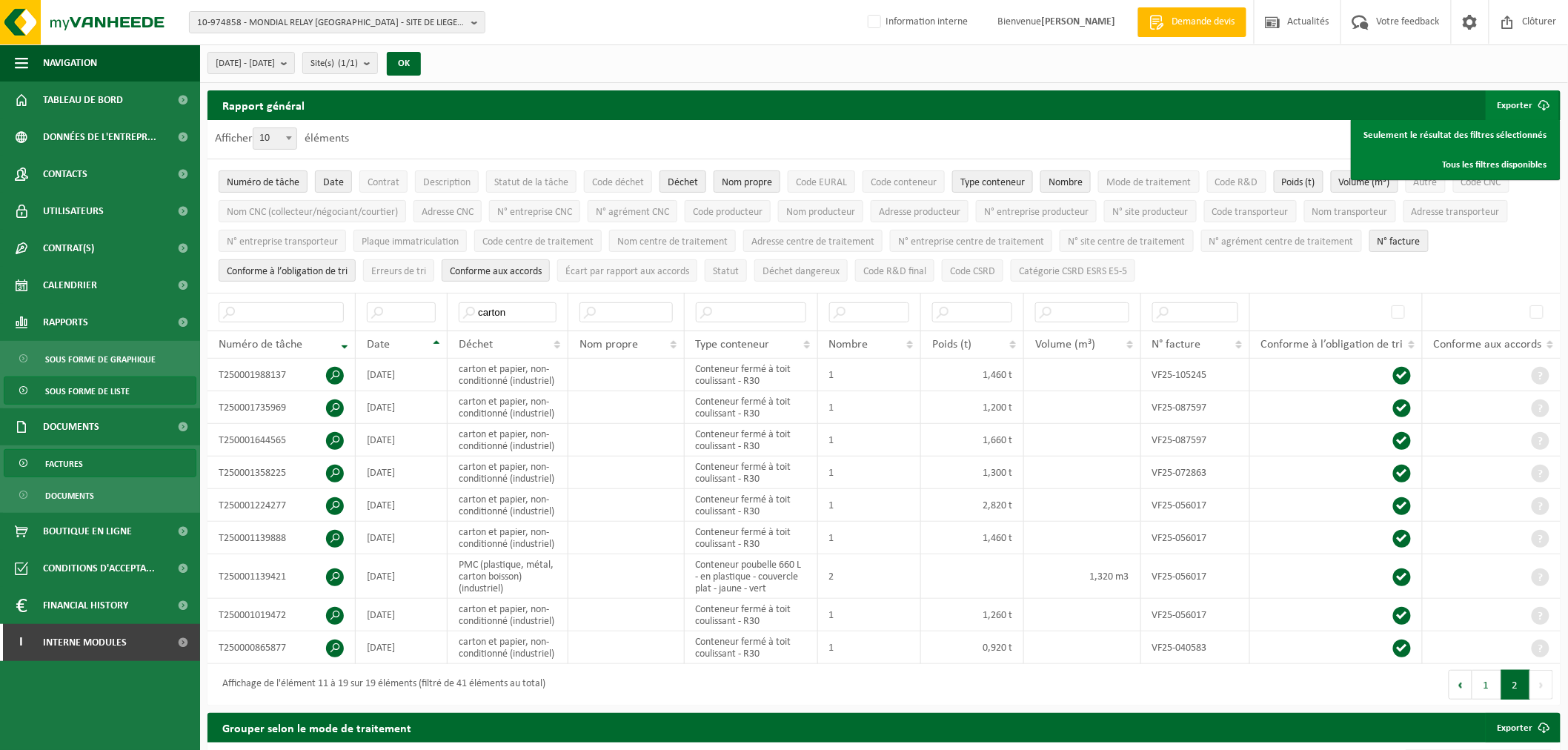
click at [119, 461] on link "Factures" at bounding box center [100, 463] width 192 height 28
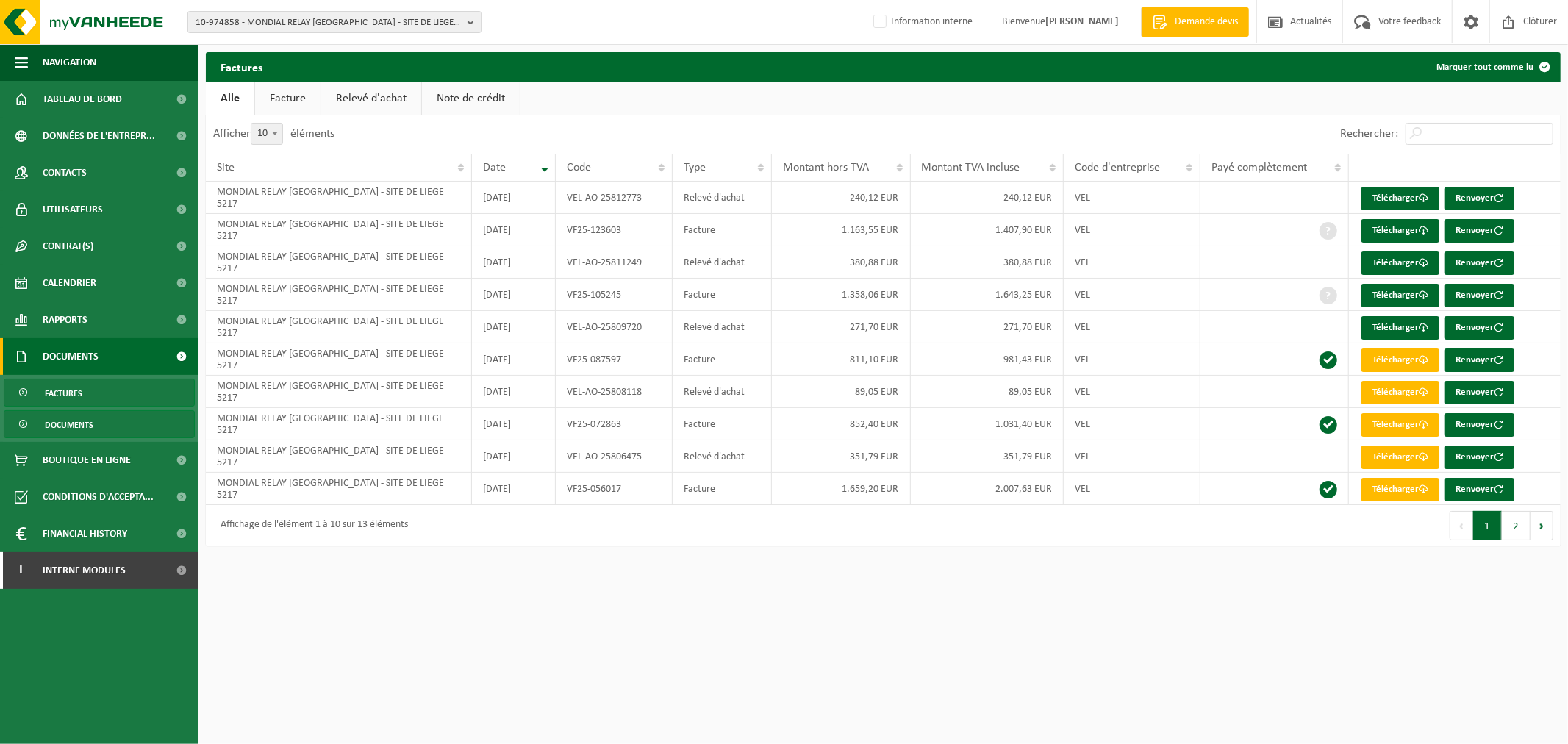
click at [127, 427] on link "Documents" at bounding box center [99, 424] width 191 height 28
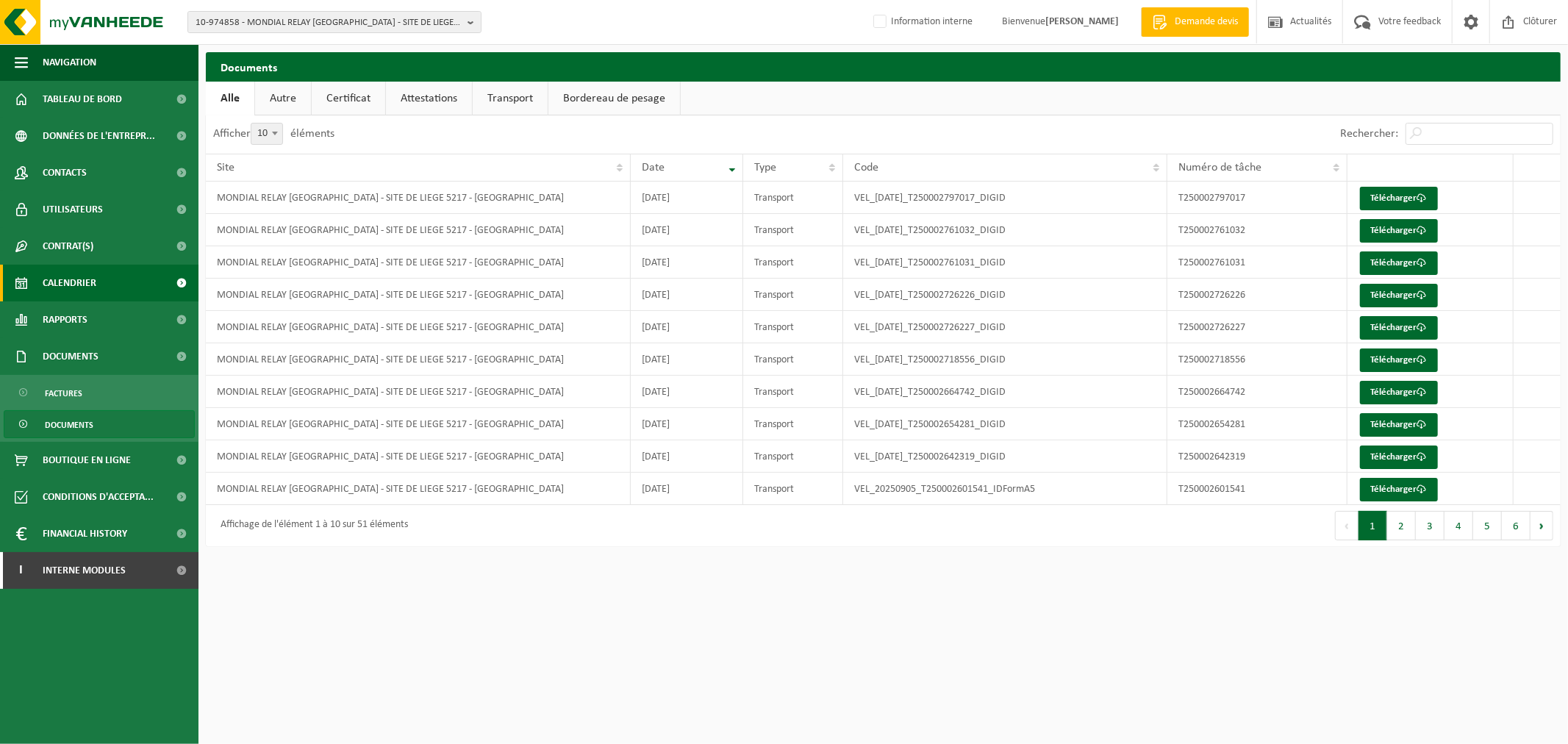
click at [85, 282] on span "Calendrier" at bounding box center [69, 283] width 54 height 37
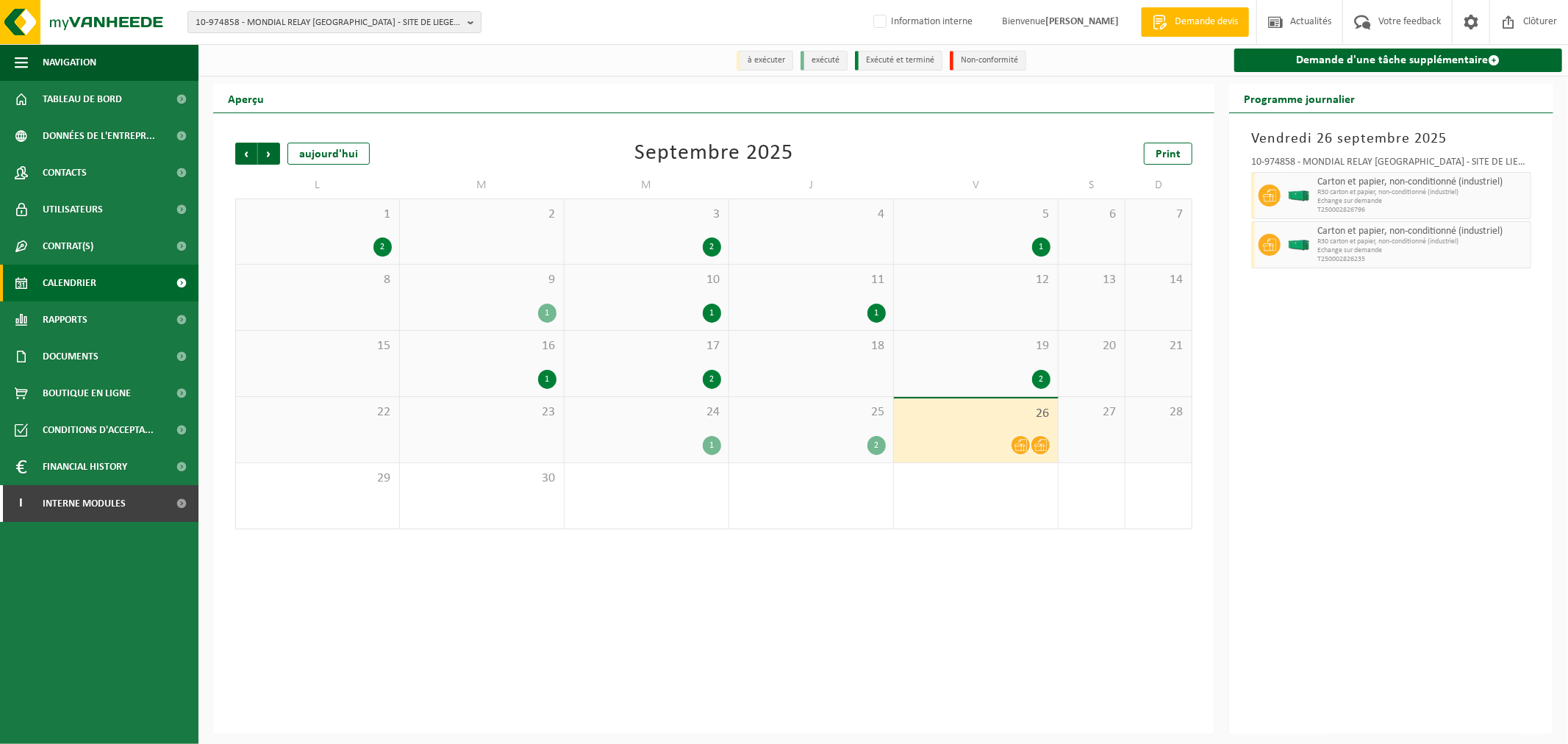
click at [784, 415] on span "25" at bounding box center [811, 412] width 149 height 16
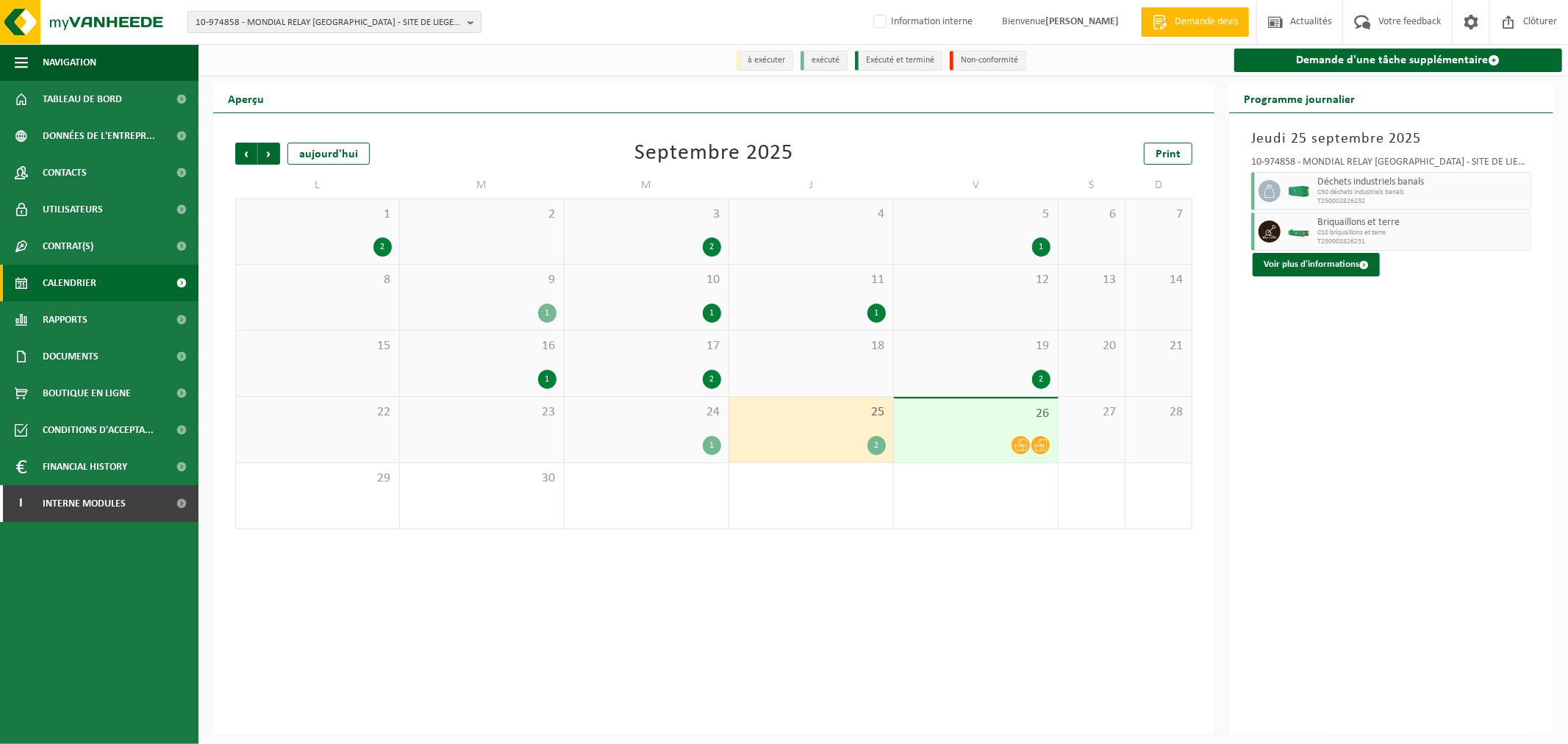
click at [1157, 622] on div "Précédent Suivant aujourd'hui Septembre 2025 Print L M M J V S D 1 2 2 3 2 4 5 …" at bounding box center [714, 424] width 1001 height 622
